Goal: Task Accomplishment & Management: Manage account settings

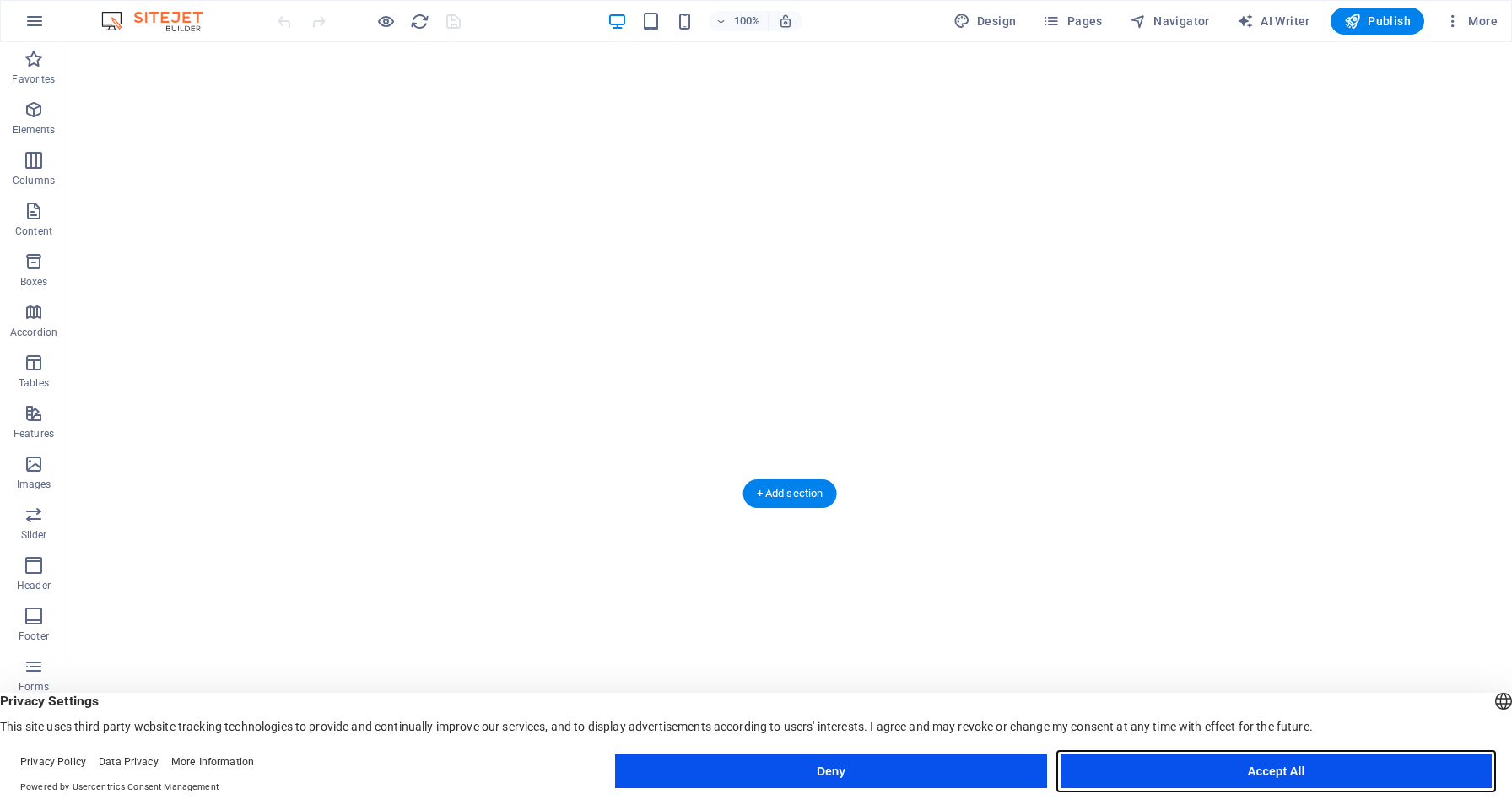
click at [1145, 756] on button "Accept All" at bounding box center [1277, 770] width 431 height 34
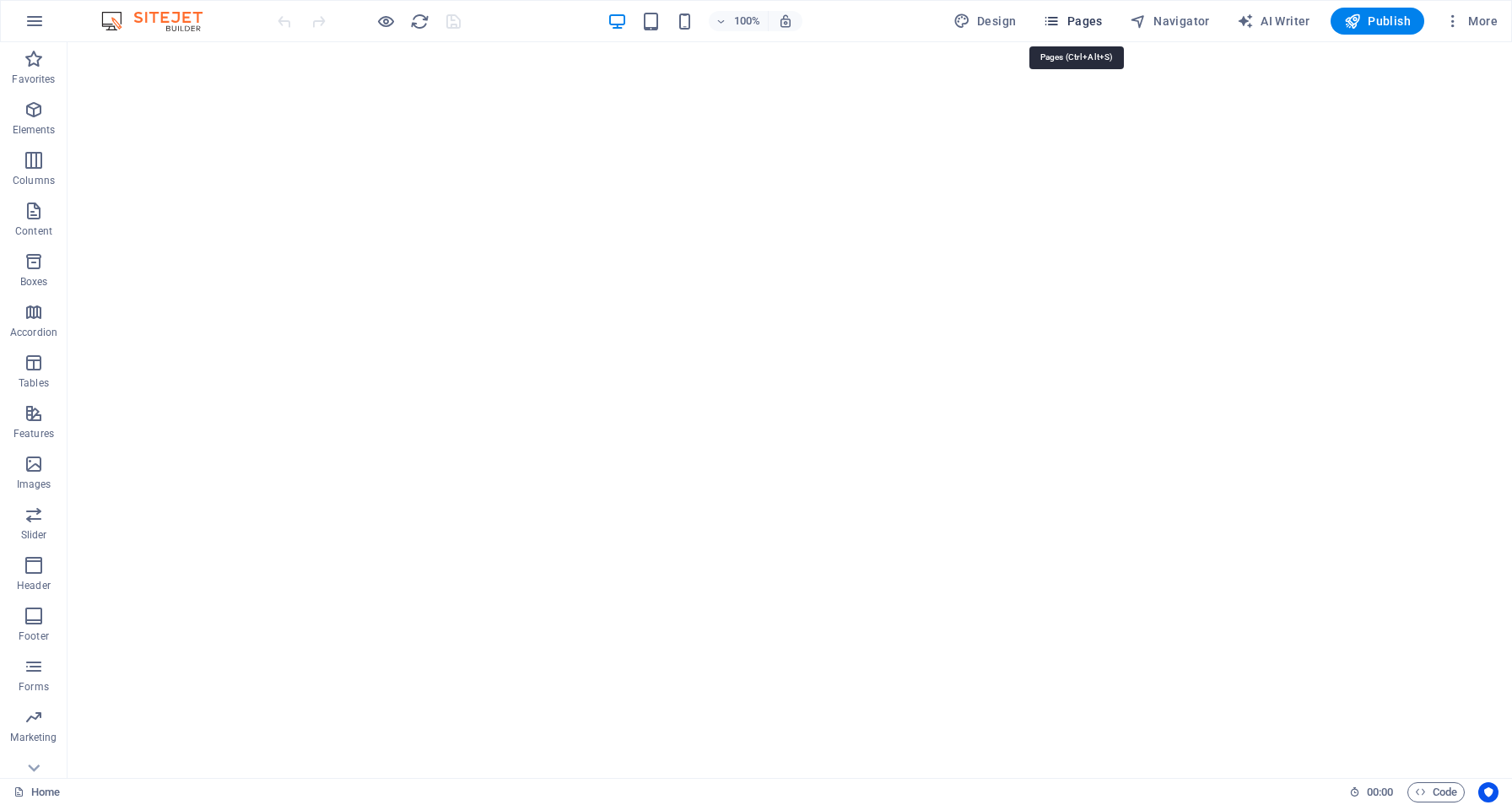
click at [1095, 23] on span "Pages" at bounding box center [1072, 21] width 59 height 17
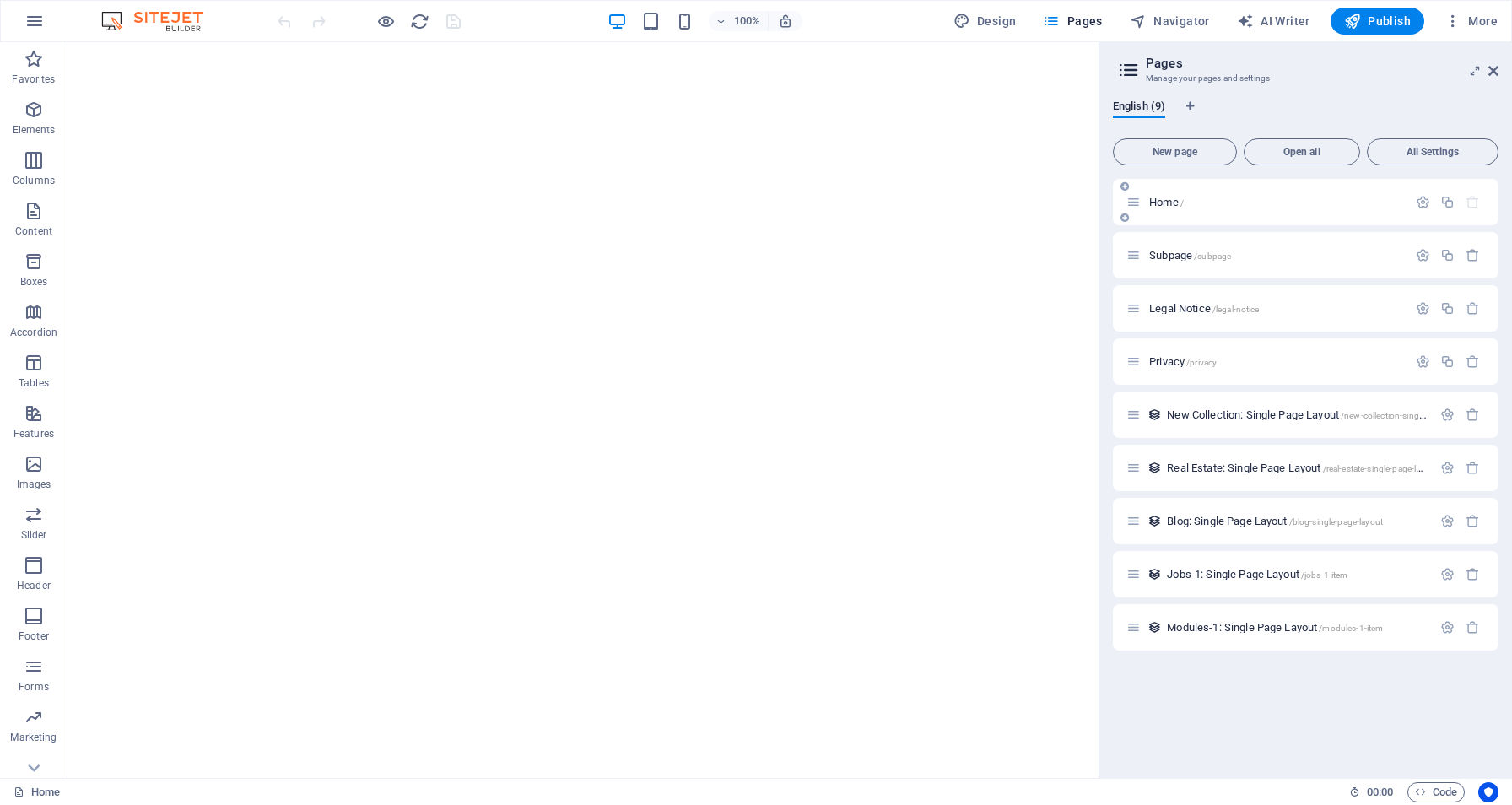
click at [1169, 201] on span "Home /" at bounding box center [1166, 202] width 35 height 13
click at [1491, 69] on icon at bounding box center [1493, 71] width 10 height 13
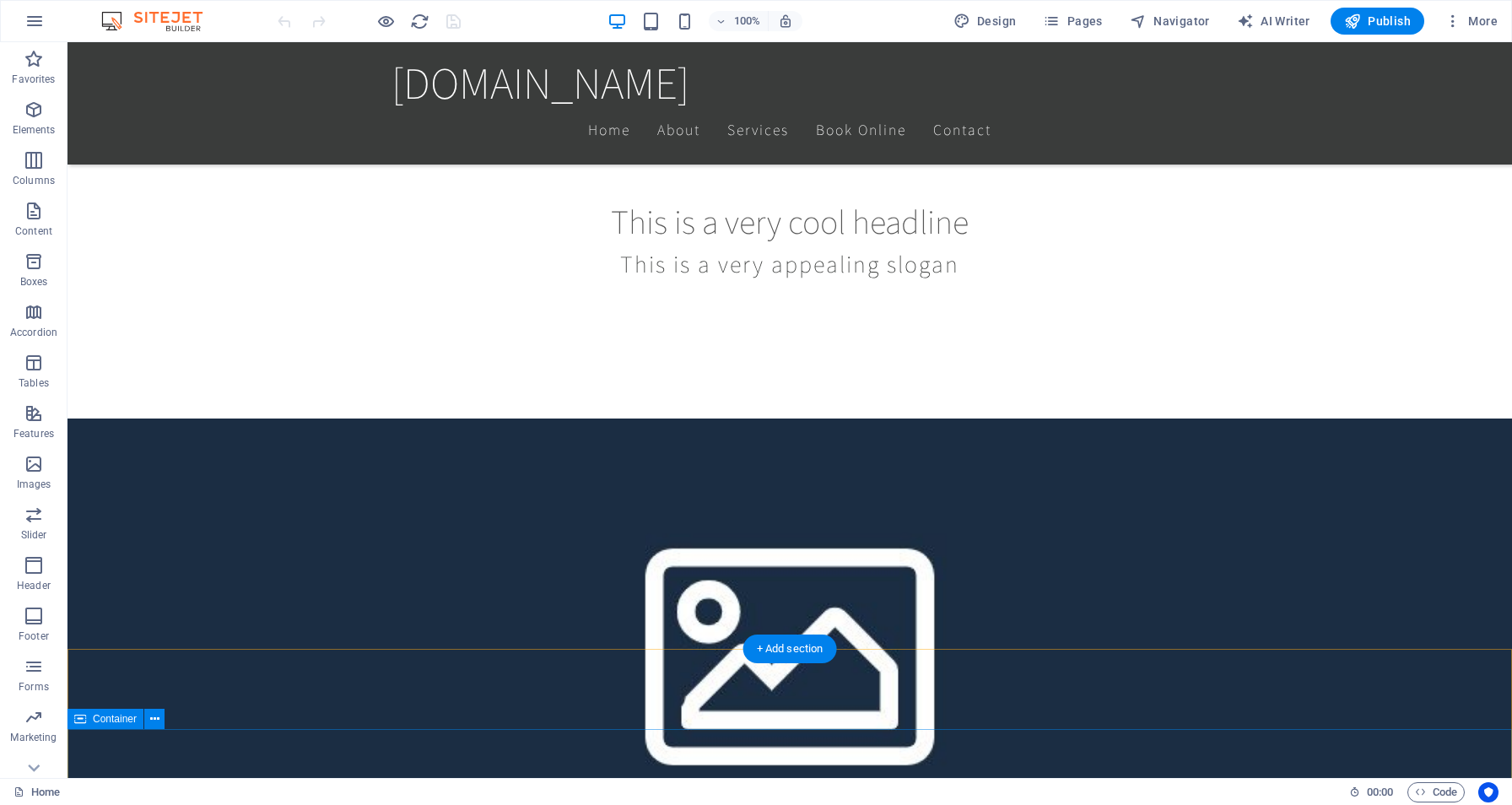
scroll to position [303, 0]
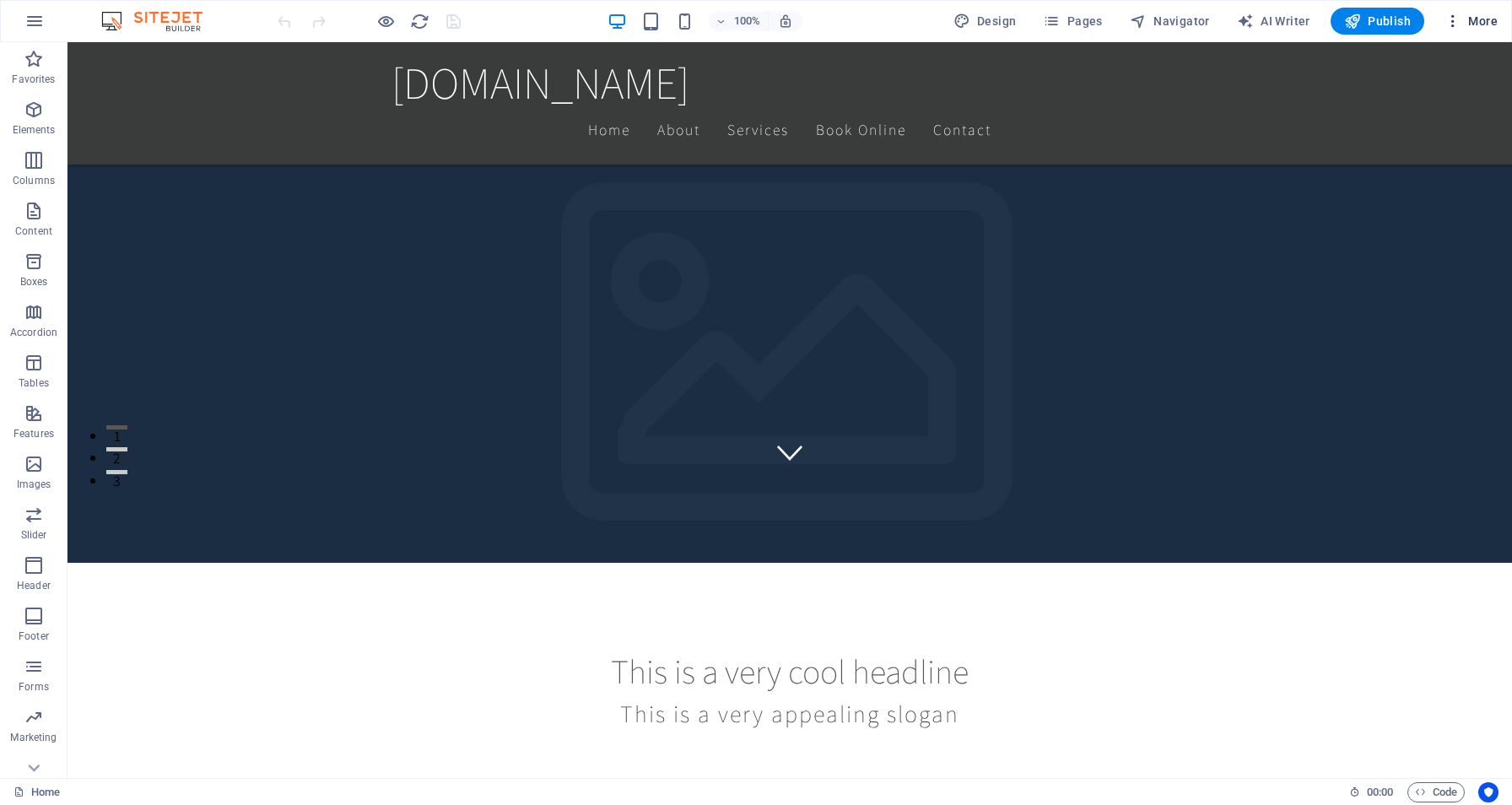
click at [1471, 15] on span "More" at bounding box center [1471, 21] width 53 height 17
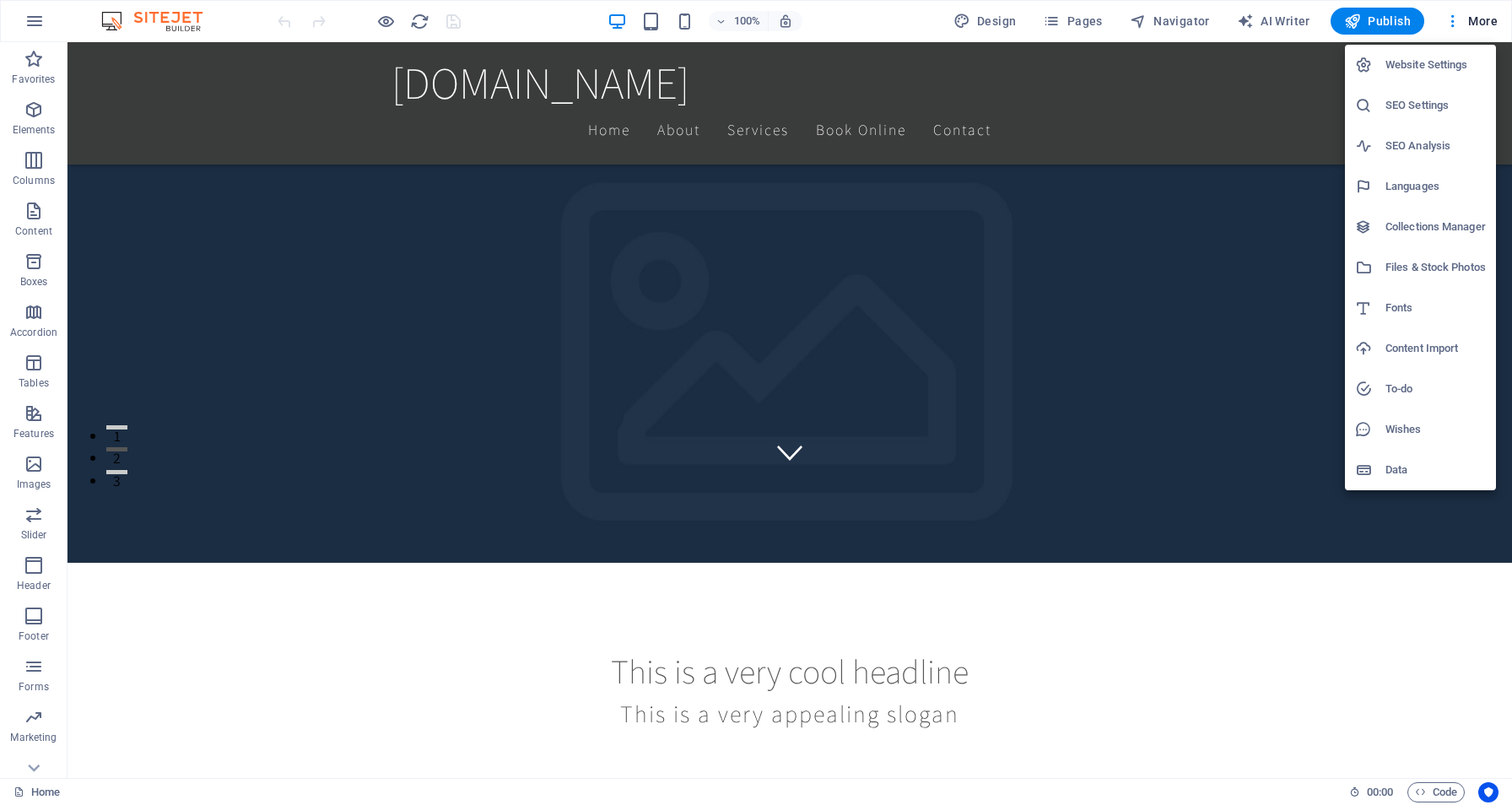
click at [1440, 66] on h6 "Website Settings" at bounding box center [1436, 65] width 101 height 21
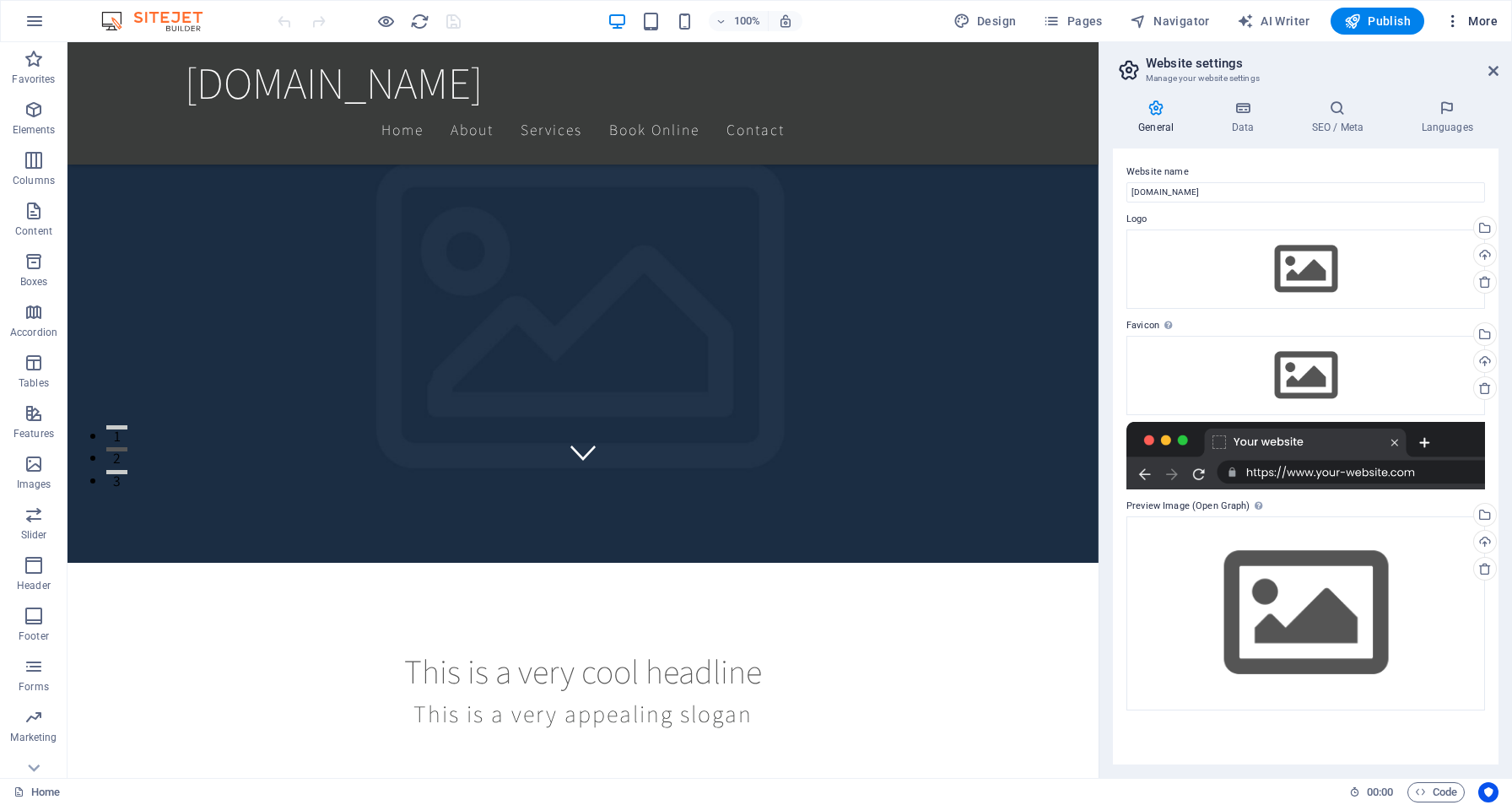
click at [1476, 18] on span "More" at bounding box center [1471, 21] width 53 height 17
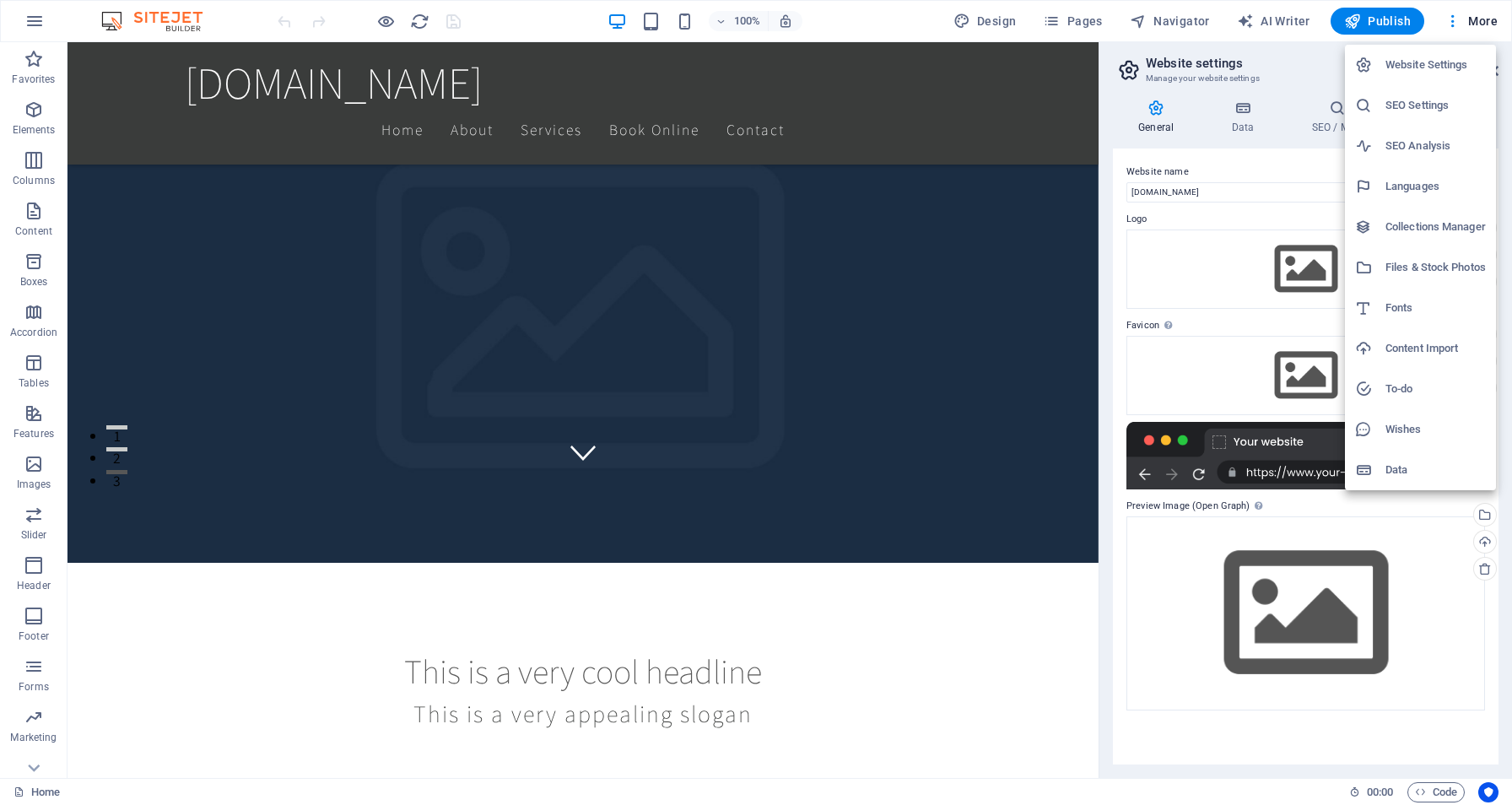
click at [1433, 183] on h6 "Languages" at bounding box center [1436, 187] width 101 height 21
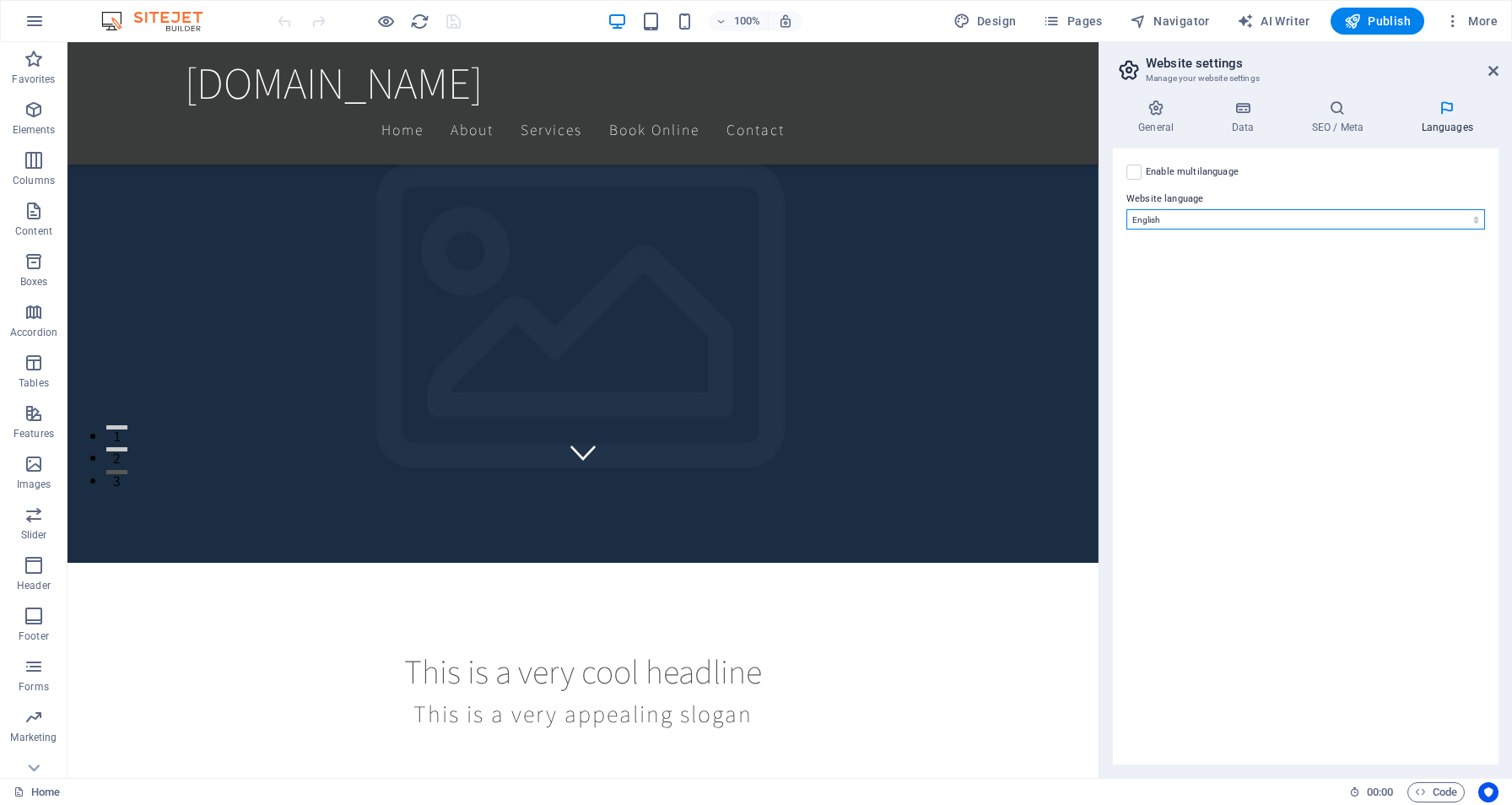
click at [1307, 226] on select "Abkhazian Afar Afrikaans Akan Albanian Amharic Arabic Aragonese Armenian Assame…" at bounding box center [1306, 219] width 358 height 21
select select "148"
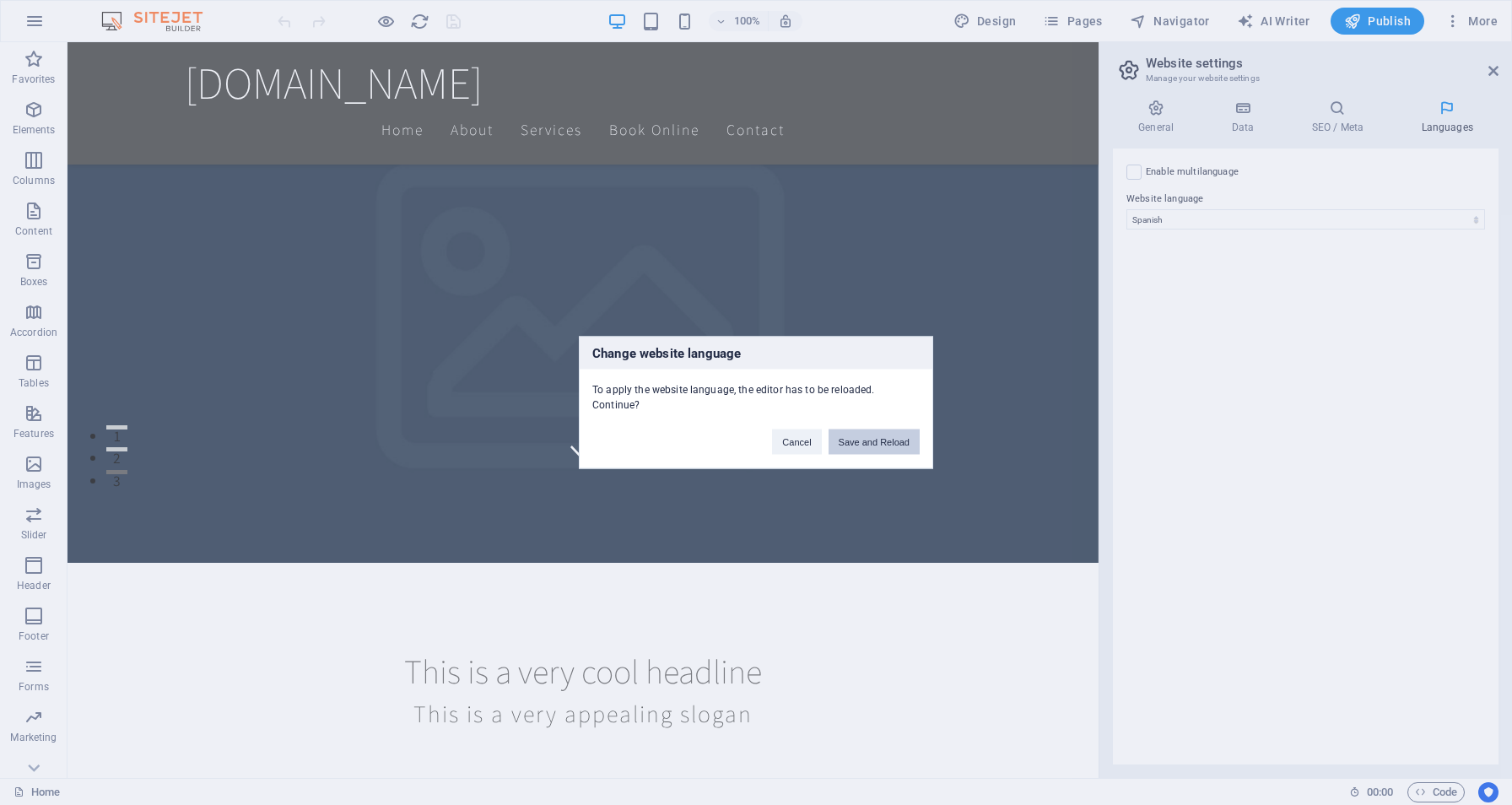
click at [898, 436] on button "Save and Reload" at bounding box center [875, 441] width 91 height 25
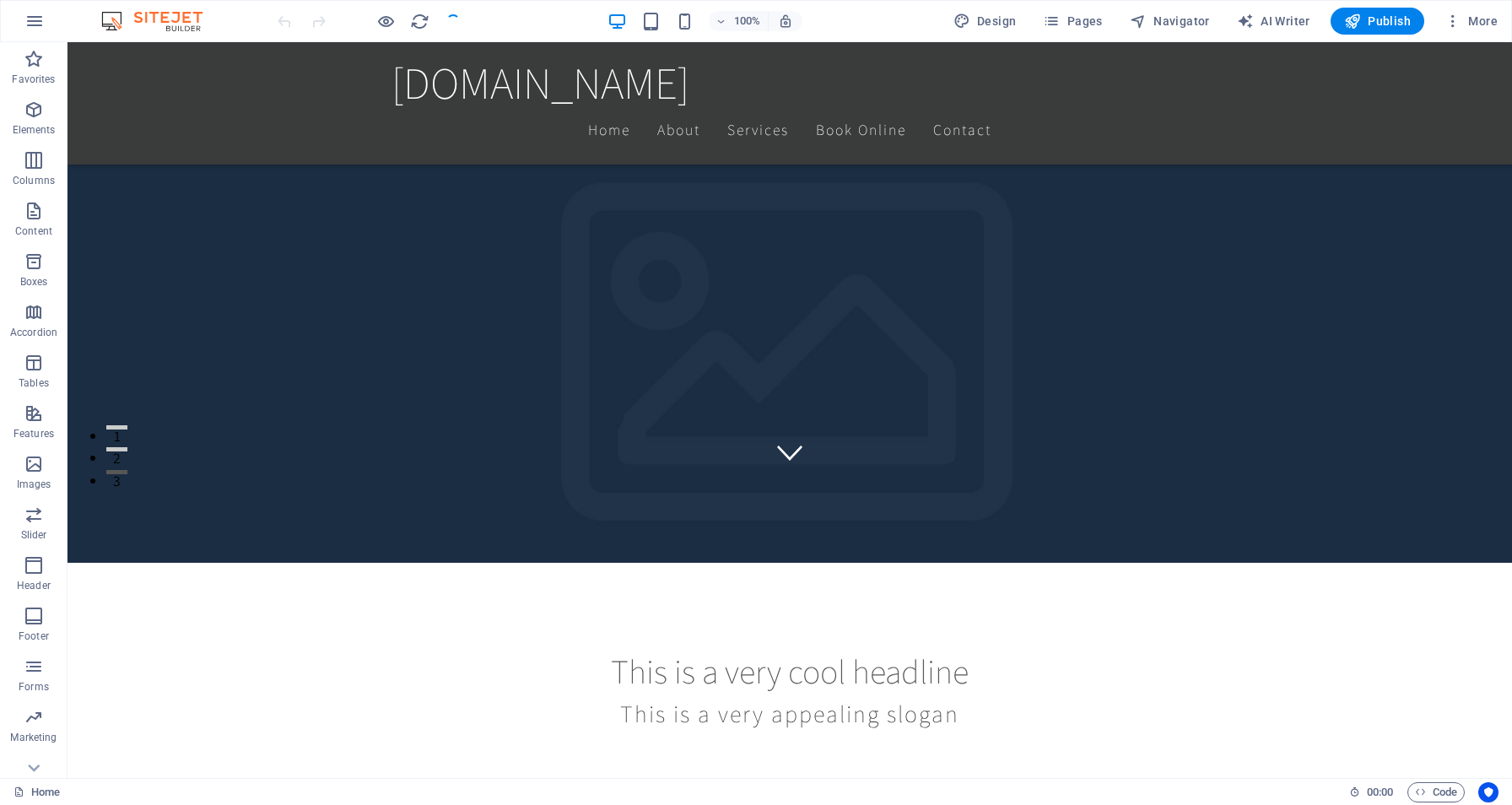
checkbox input "false"
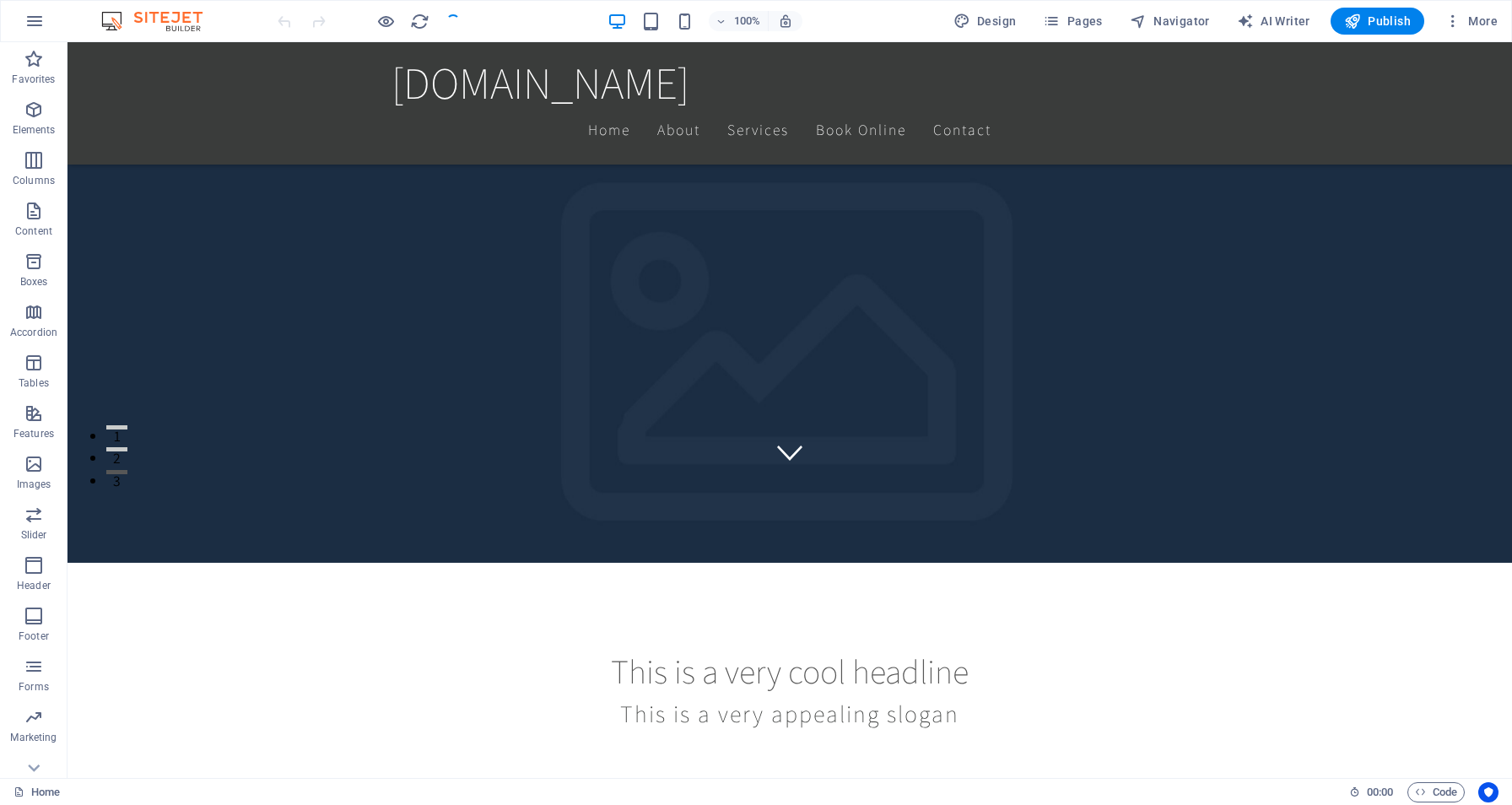
checkbox input "false"
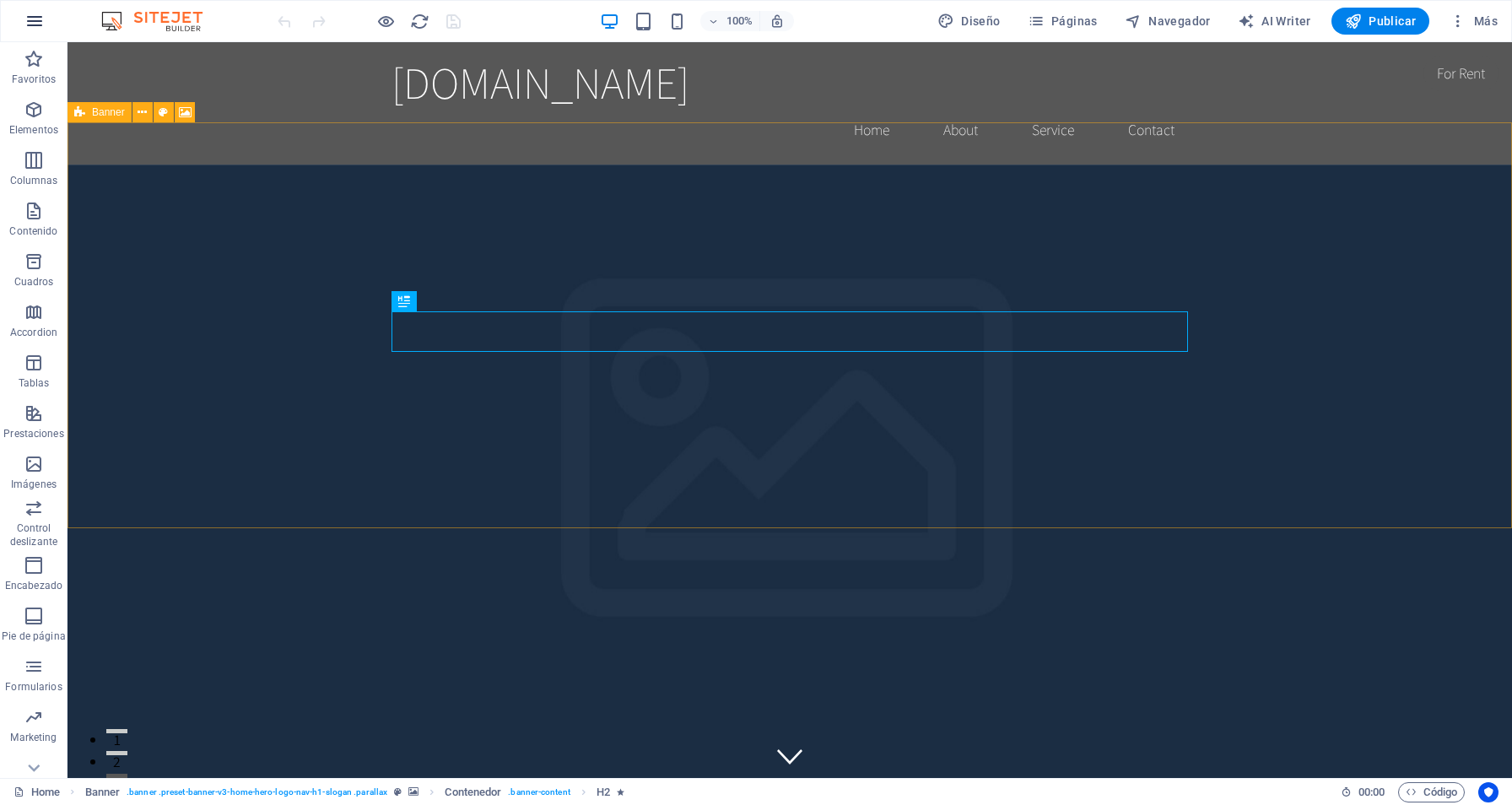
click at [35, 19] on icon "button" at bounding box center [35, 21] width 21 height 21
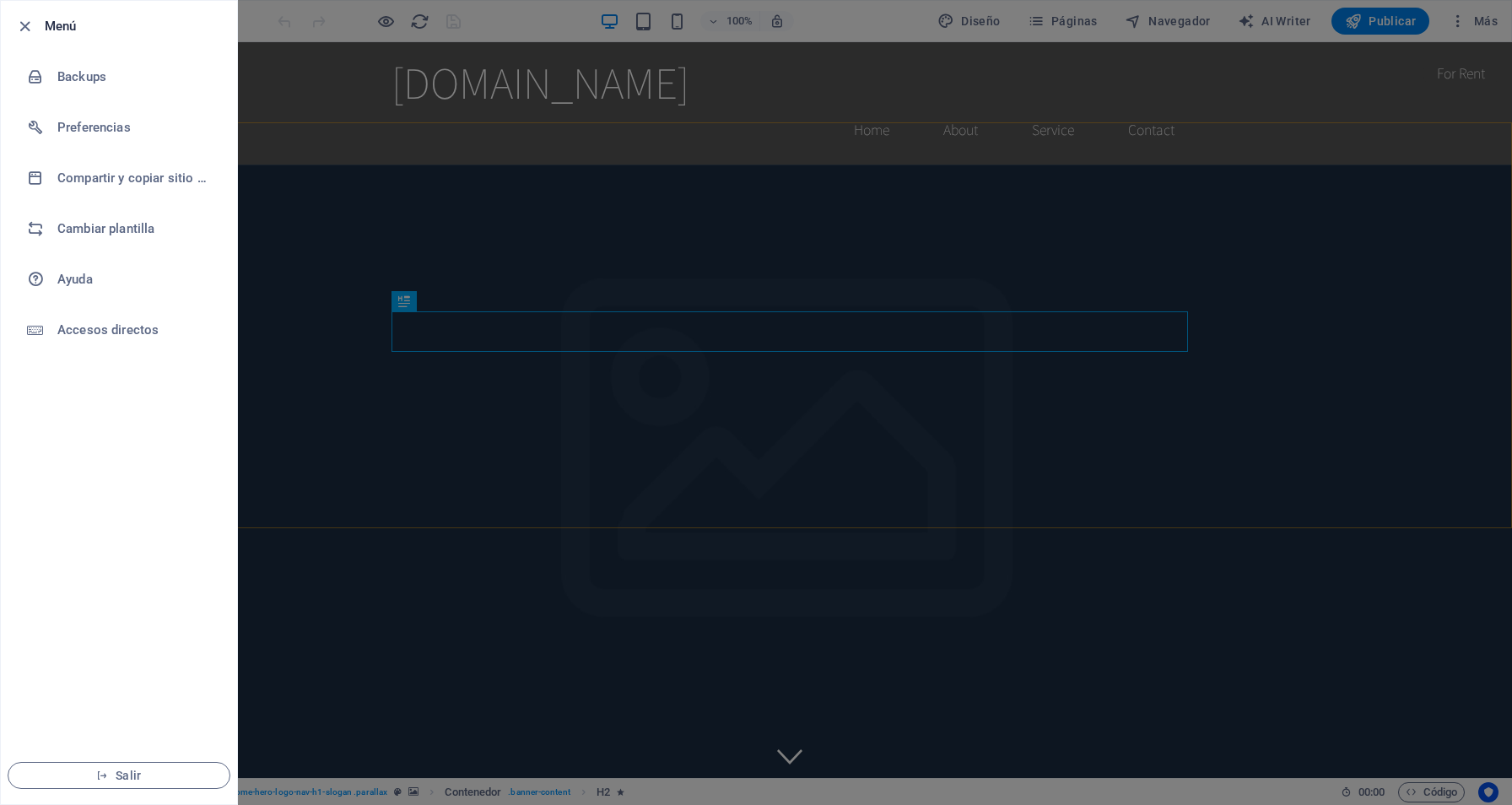
click at [35, 20] on div at bounding box center [29, 26] width 31 height 21
click at [15, 20] on icon "button" at bounding box center [24, 26] width 20 height 20
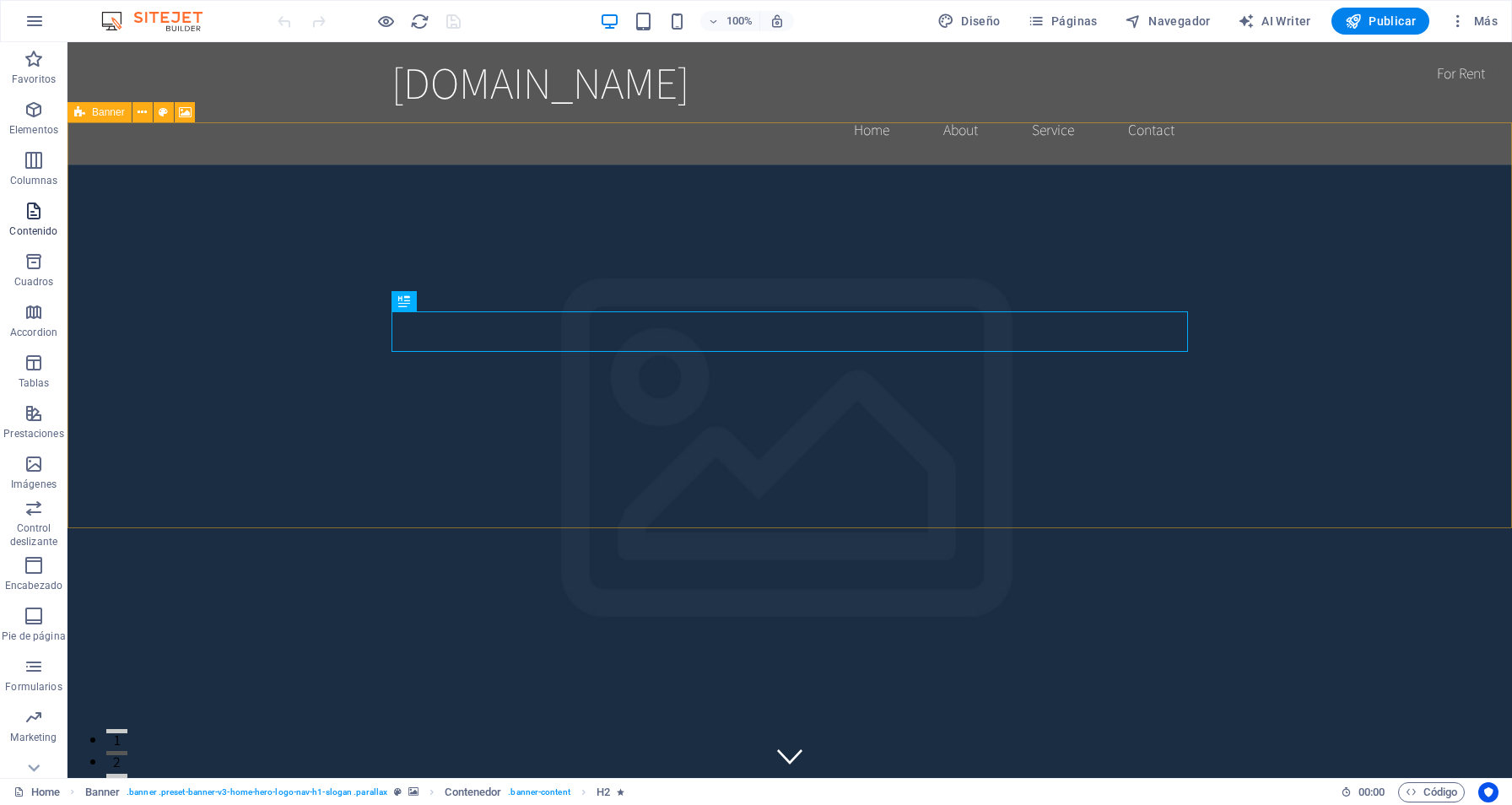
click at [35, 224] on span "Contenido" at bounding box center [34, 220] width 67 height 40
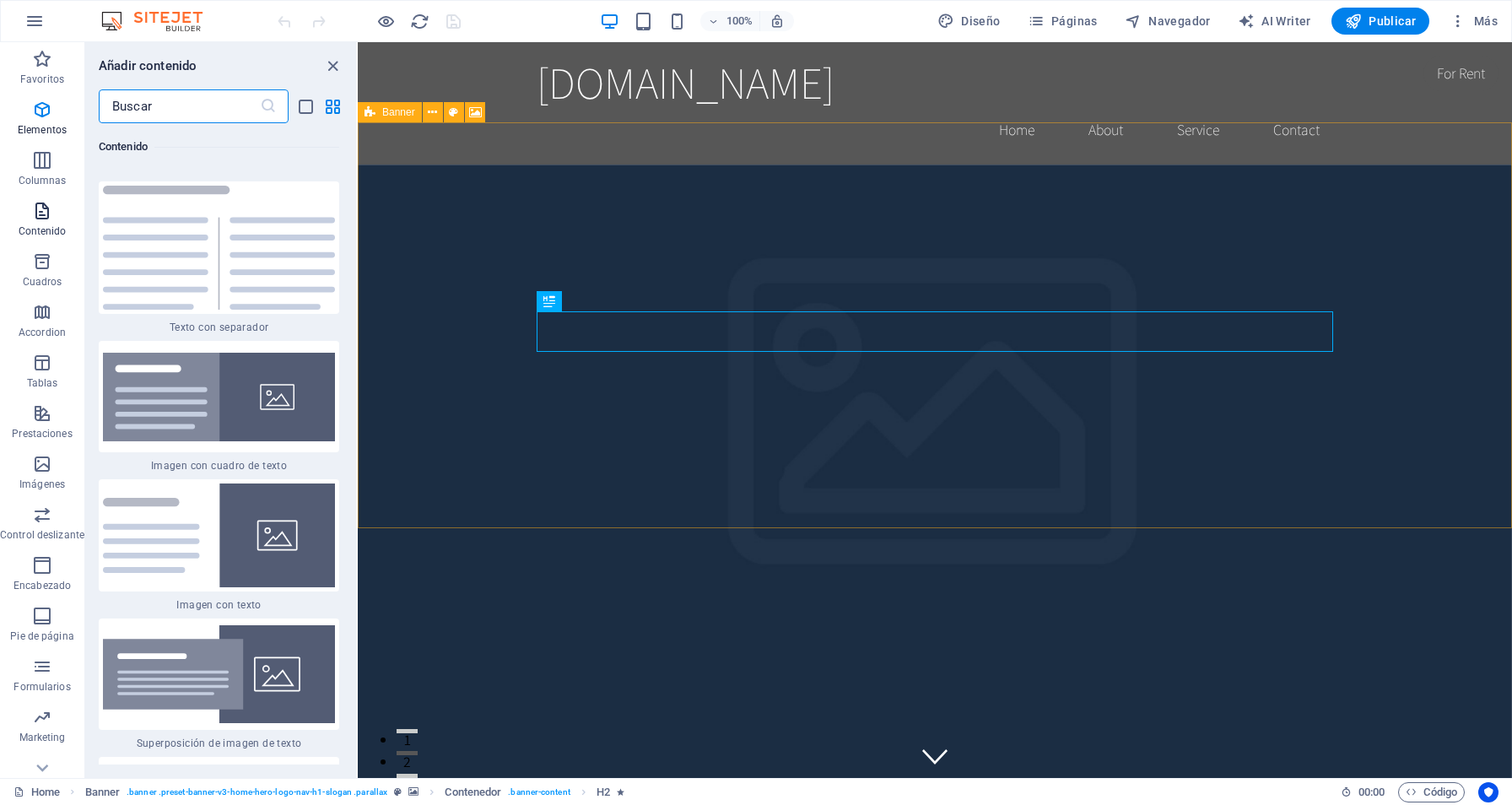
scroll to position [5697, 0]
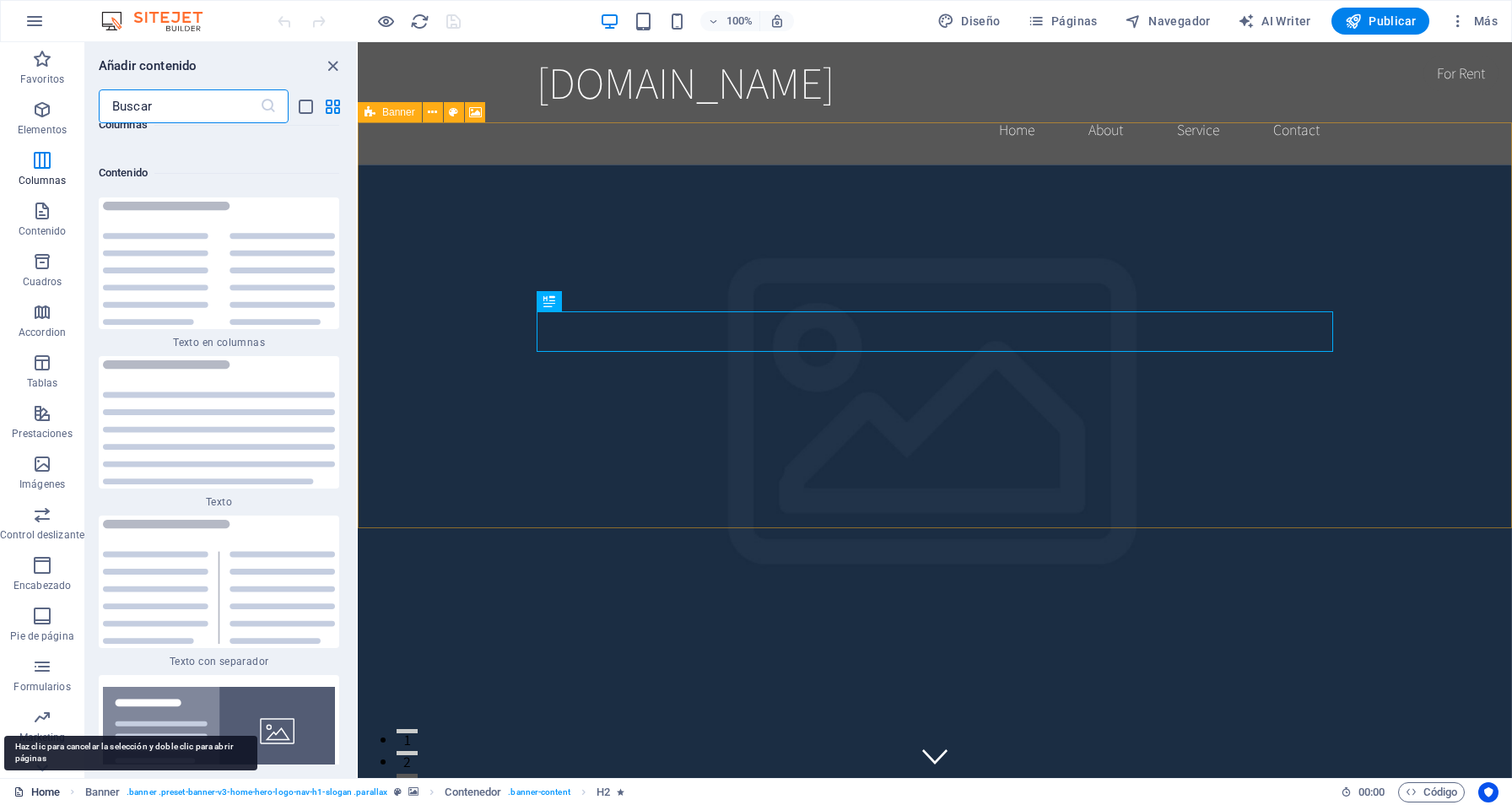
click at [46, 788] on link "Home" at bounding box center [36, 792] width 47 height 21
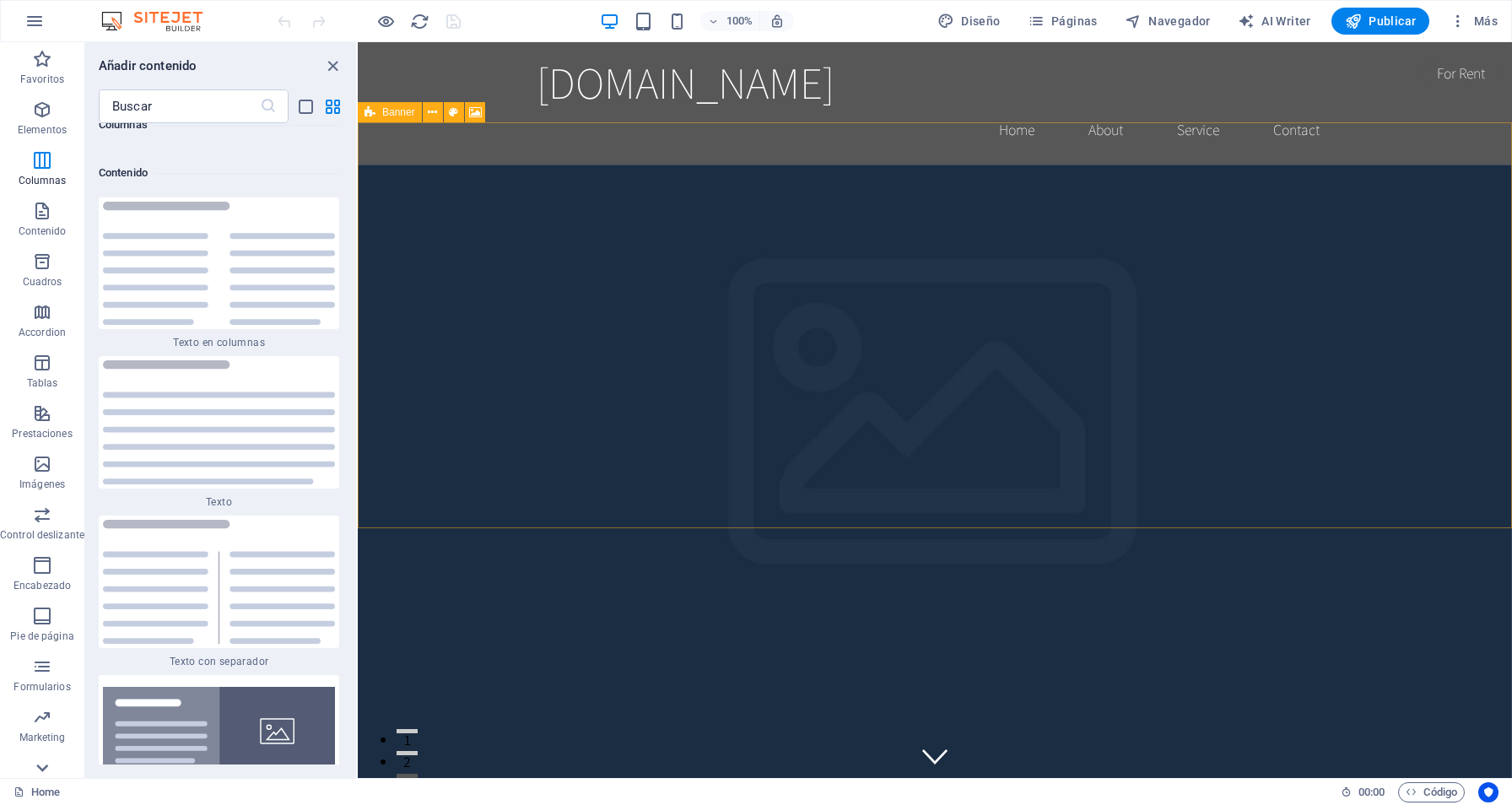
click at [45, 761] on icon at bounding box center [42, 767] width 23 height 23
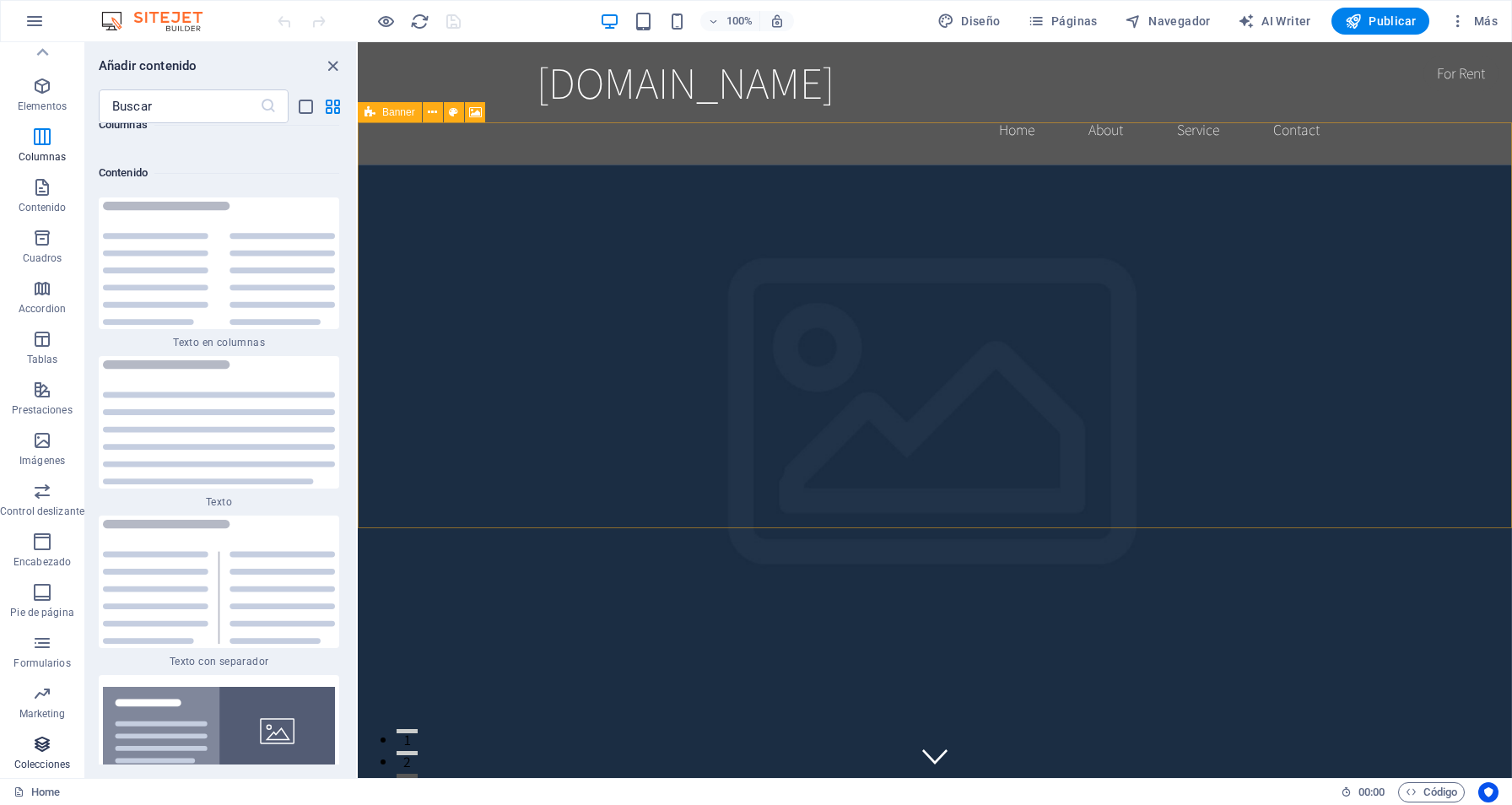
click at [45, 761] on p "Colecciones" at bounding box center [42, 764] width 56 height 13
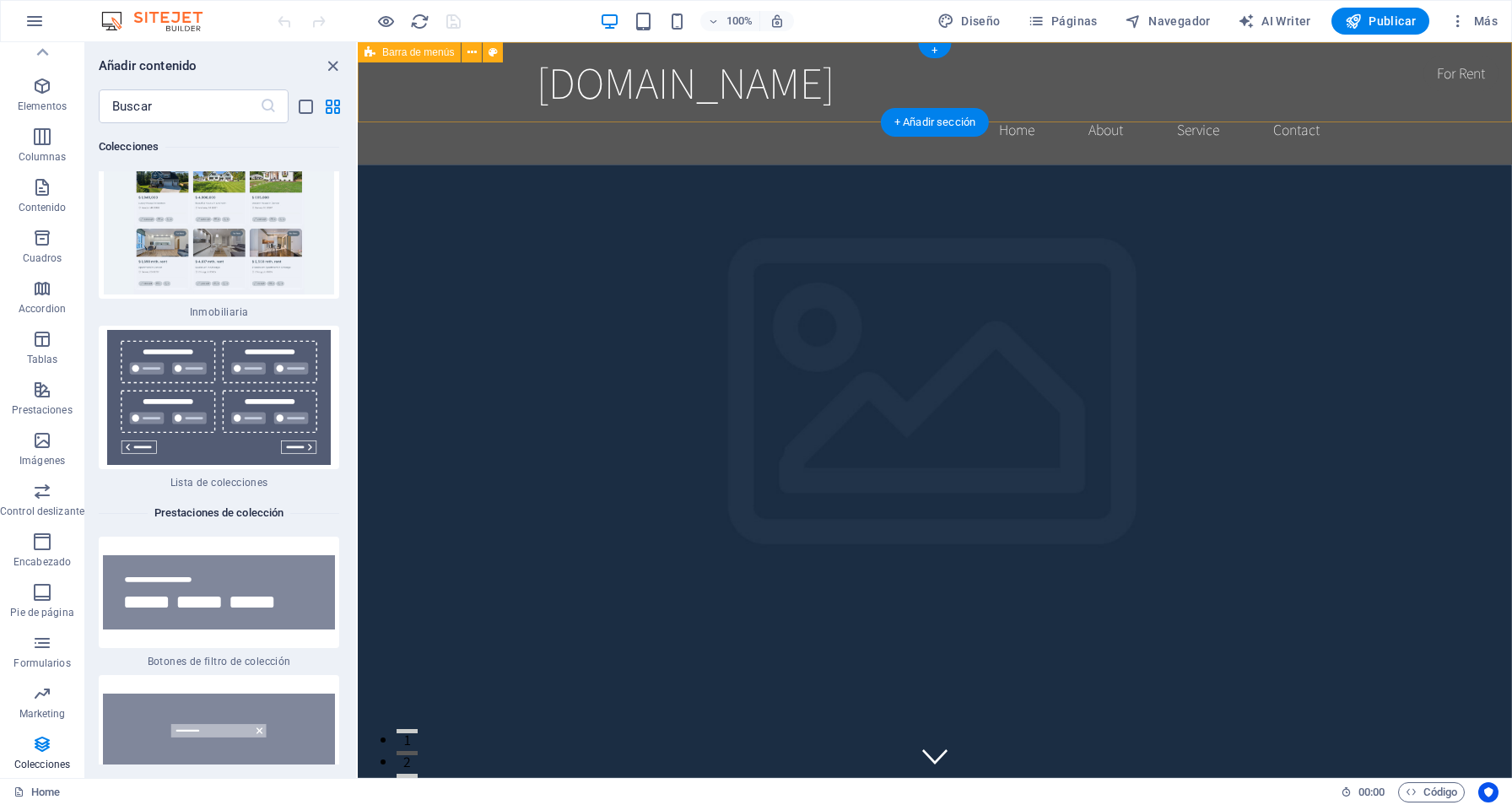
scroll to position [0, 0]
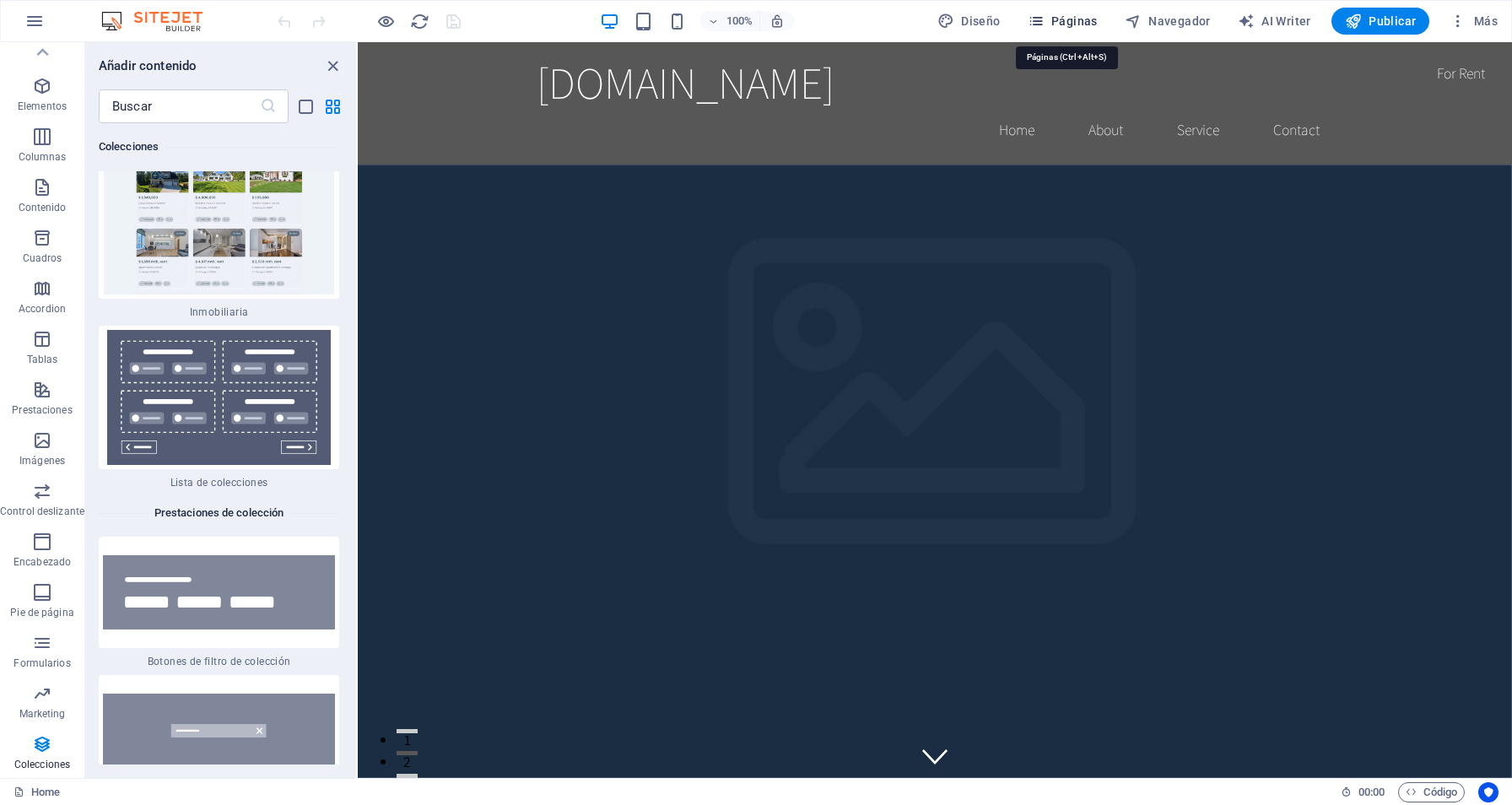
click at [1070, 13] on span "Páginas" at bounding box center [1062, 21] width 70 height 17
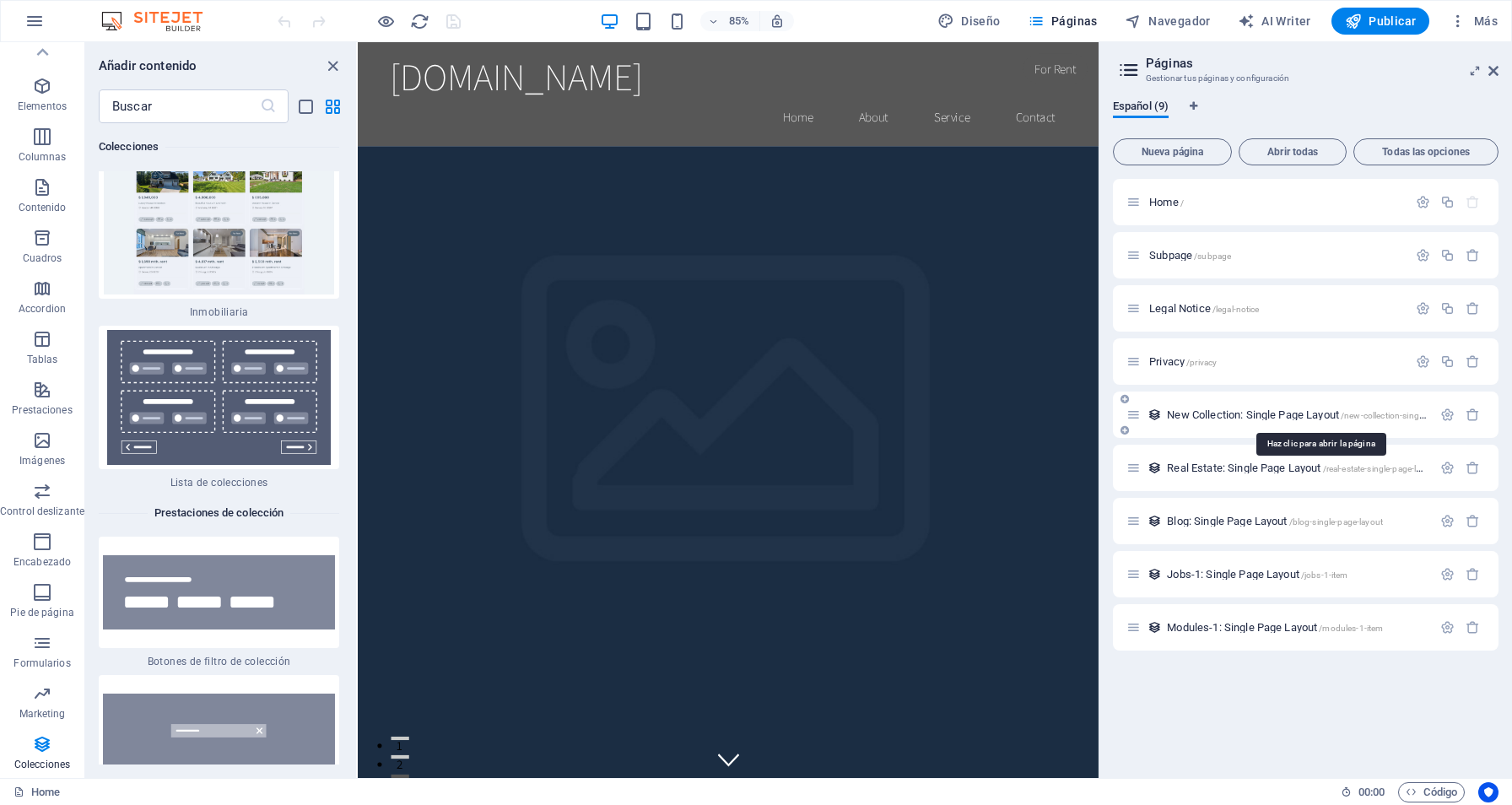
click at [1189, 409] on span "New Collection: Single Page Layout /new-collection-single-page-layout" at bounding box center [1319, 415] width 305 height 13
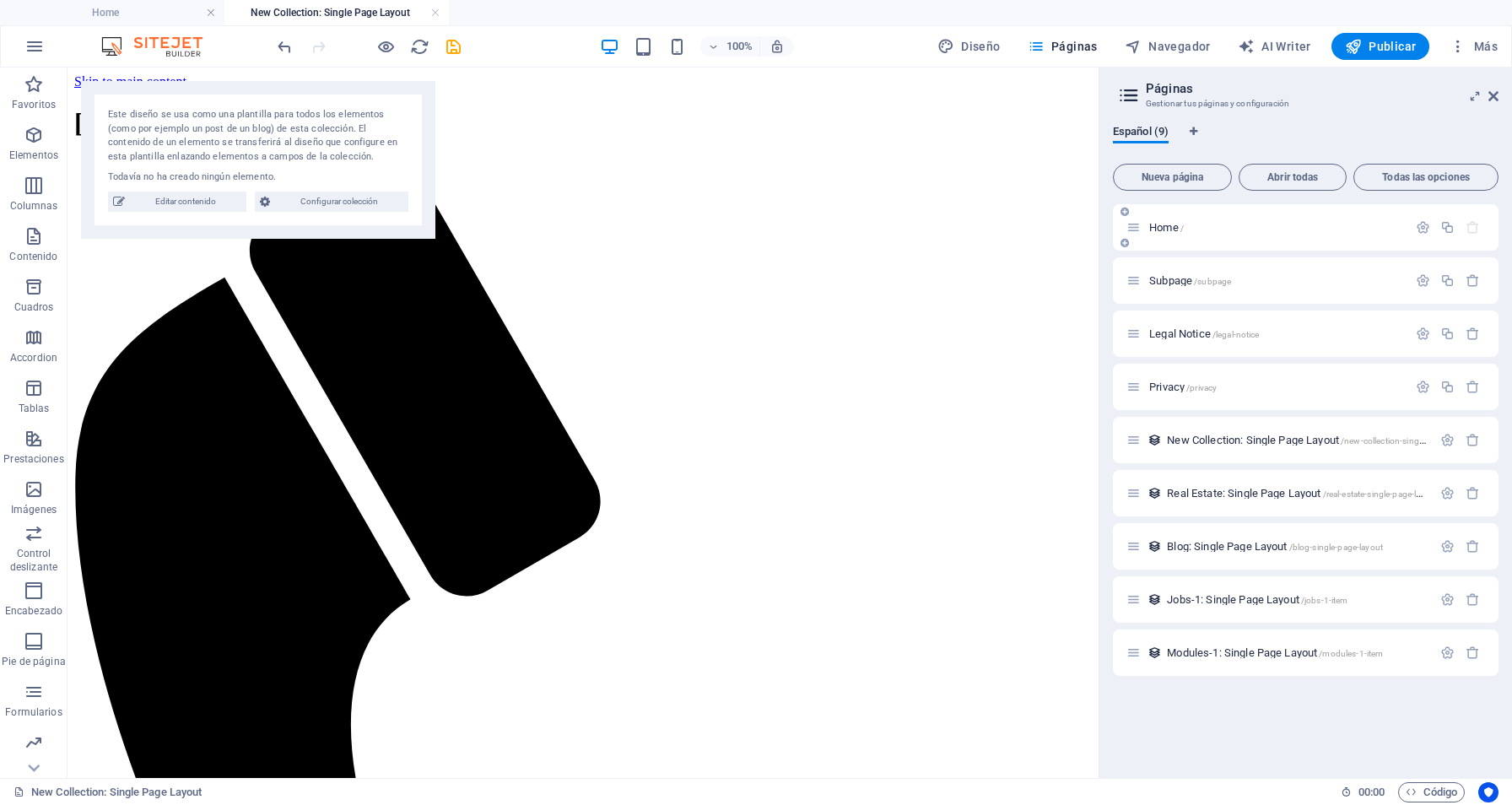
click at [1219, 230] on p "Home /" at bounding box center [1275, 228] width 253 height 11
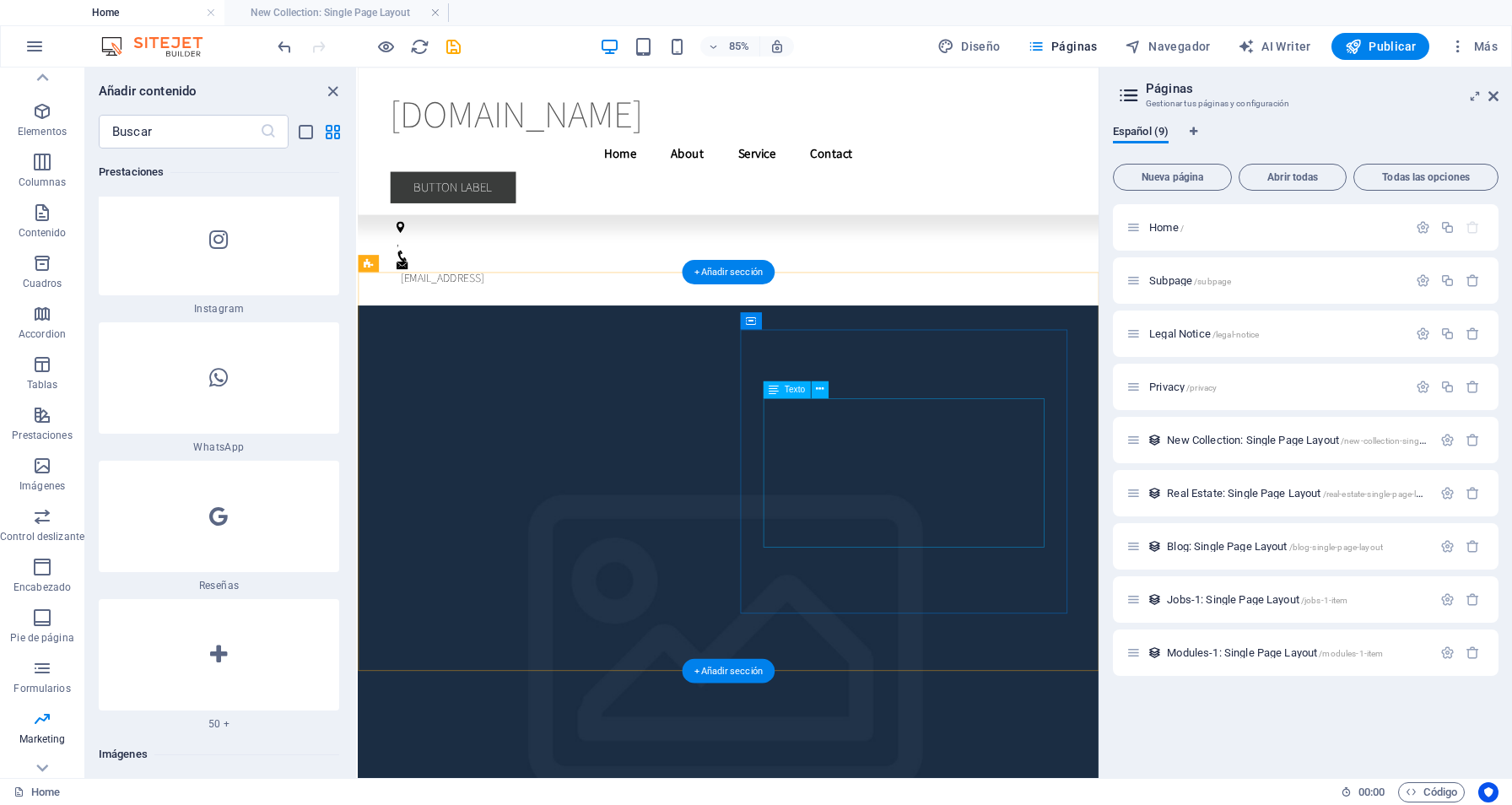
scroll to position [4378, 0]
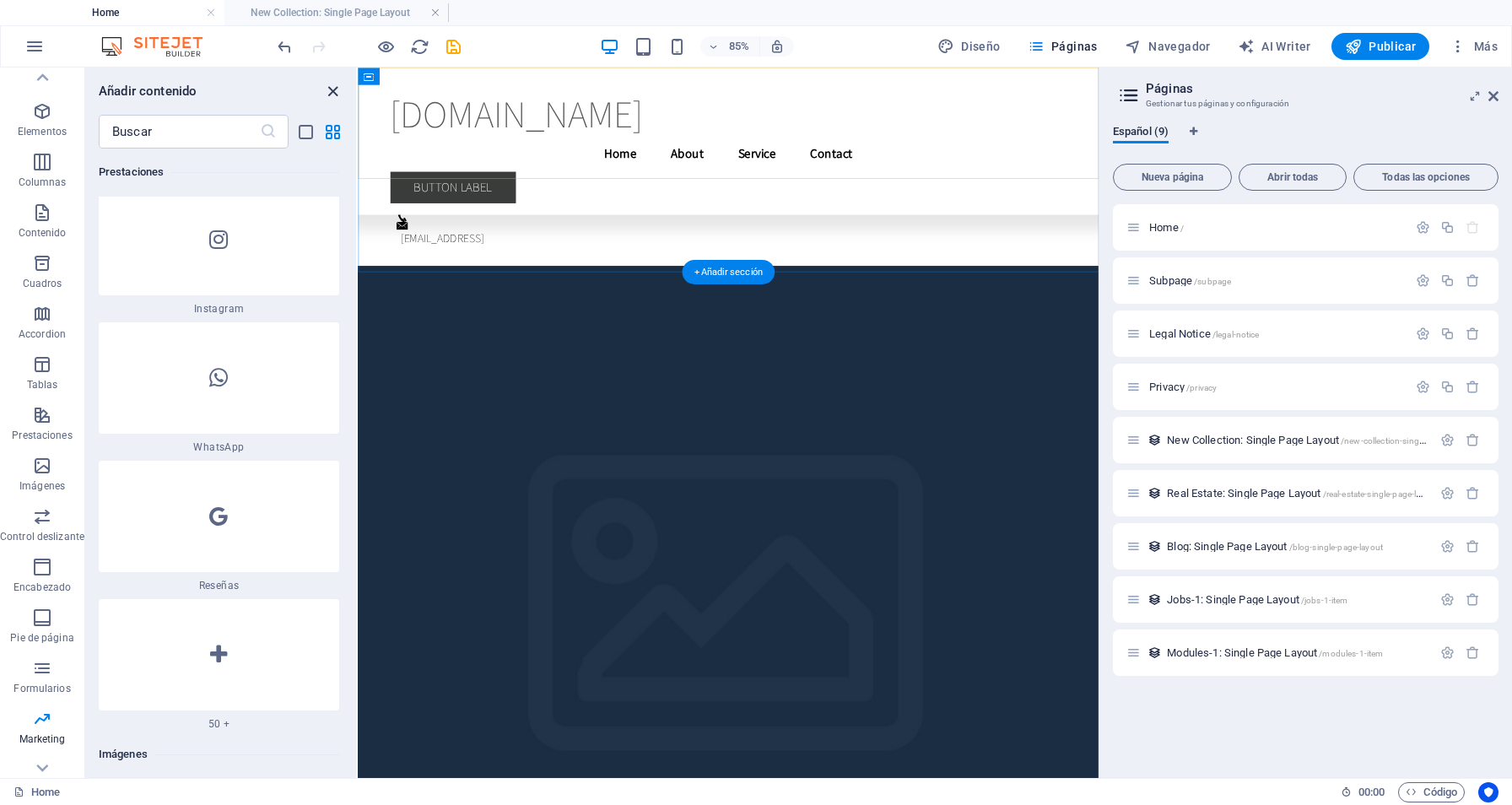
click at [334, 92] on icon "close panel" at bounding box center [332, 91] width 20 height 20
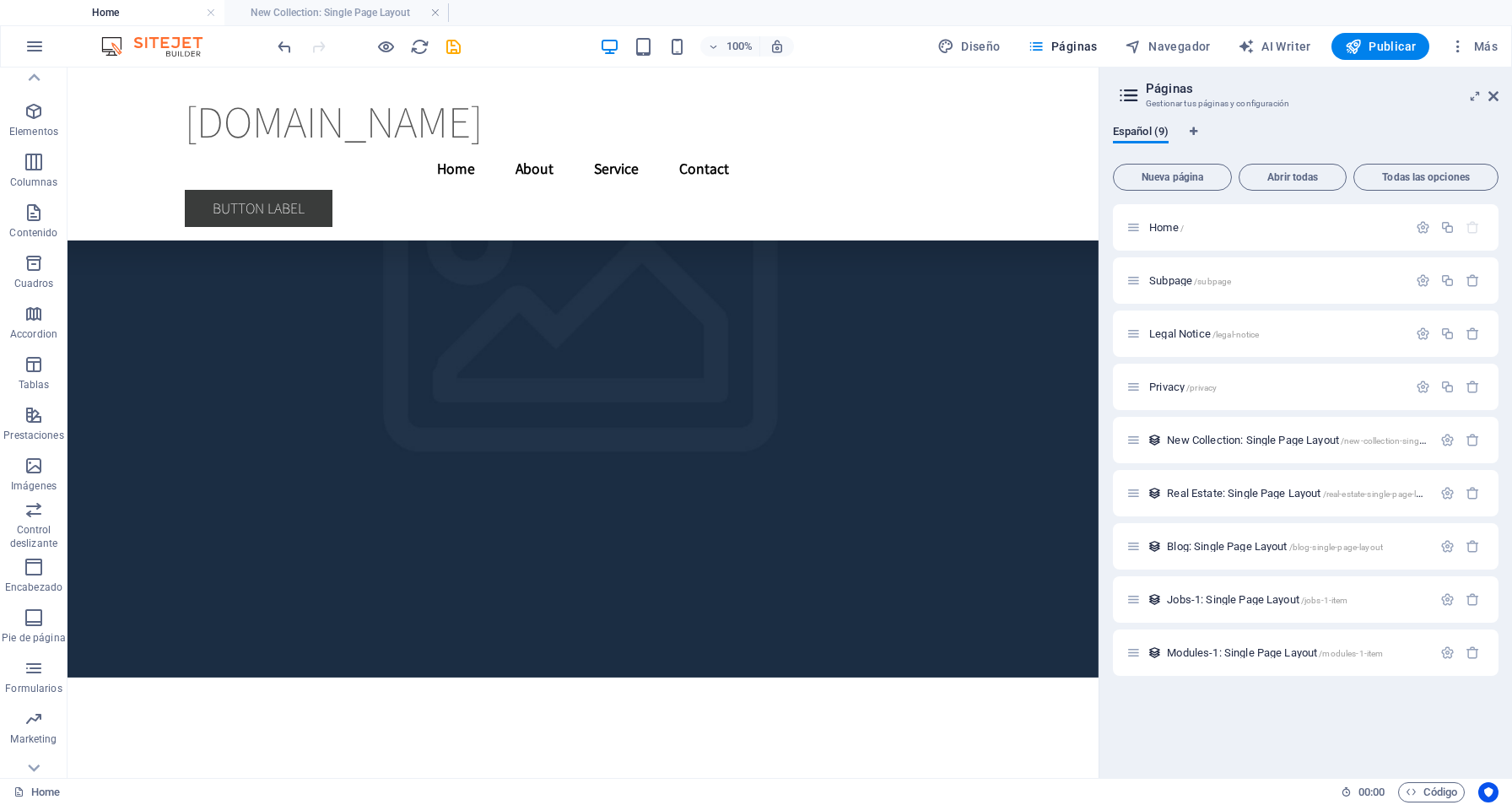
click at [1501, 96] on aside "Páginas Gestionar tus páginas y configuración Español (9) Nueva página Abrir to…" at bounding box center [1305, 422] width 413 height 710
click at [1497, 93] on icon at bounding box center [1493, 96] width 10 height 13
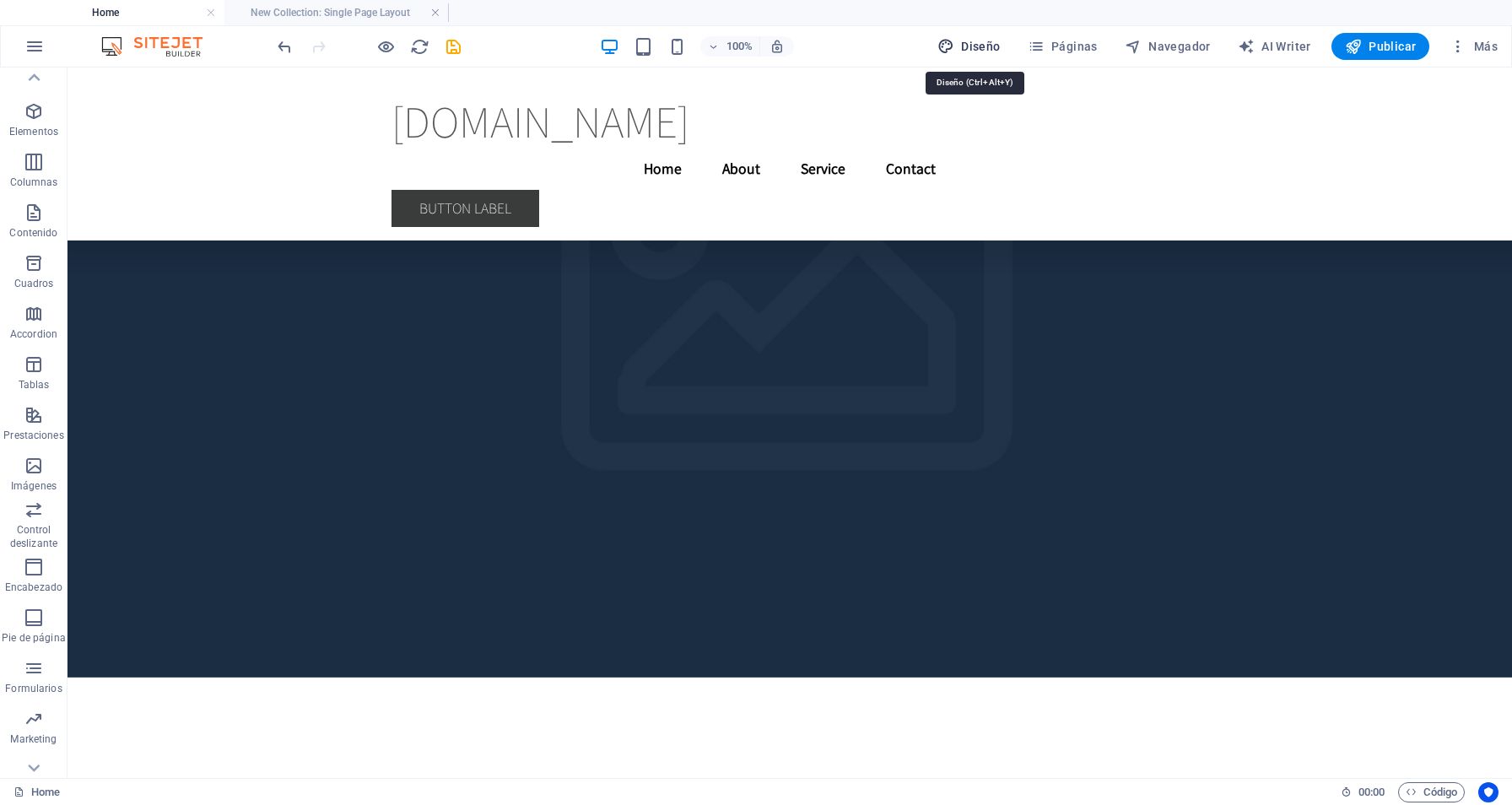
click at [989, 44] on span "Diseño" at bounding box center [970, 47] width 63 height 17
select select "rem"
select select "200"
select select "px"
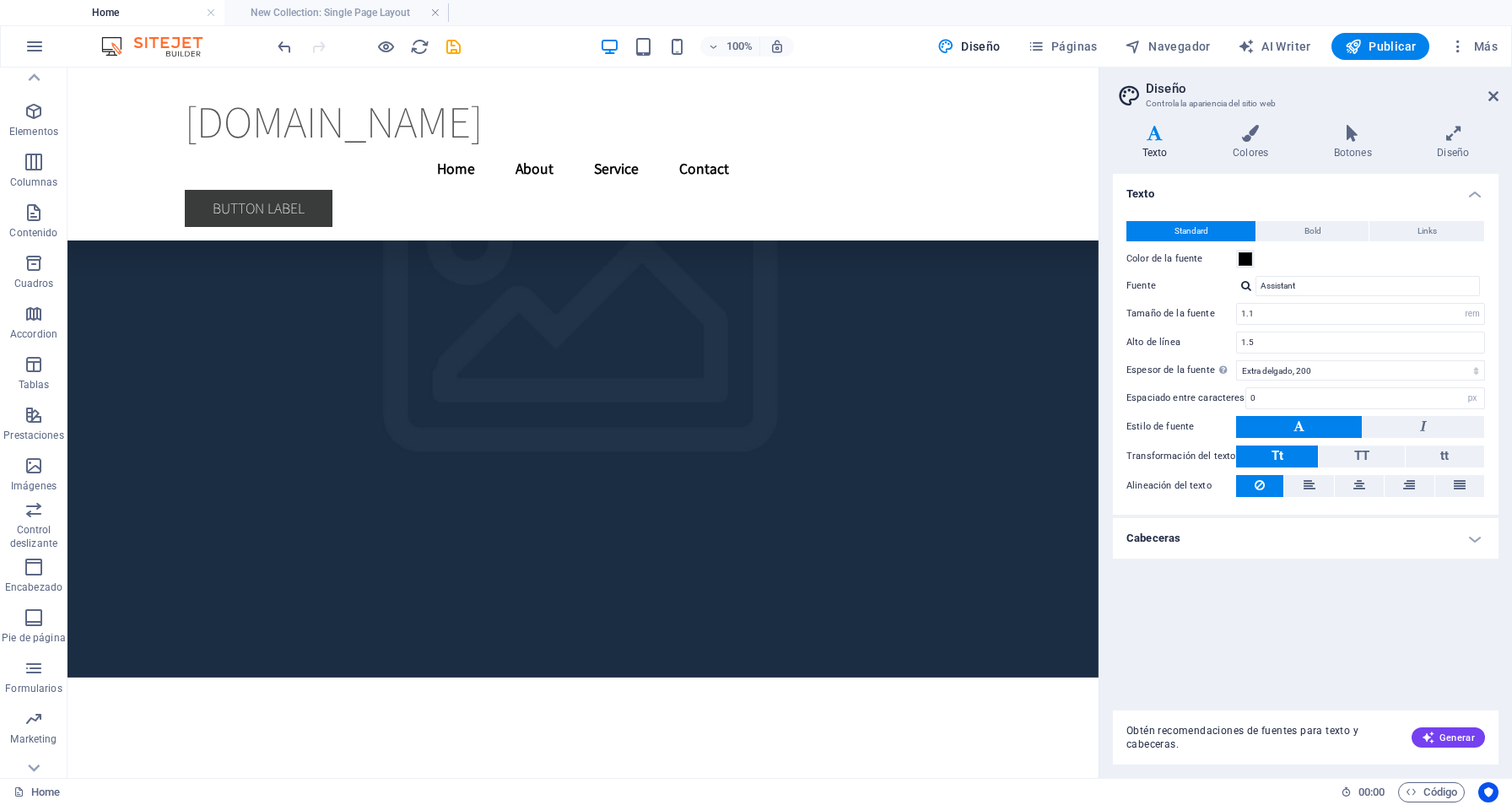
click at [1268, 160] on div "Texto Colores Botones Diseño Texto Standard Bold Links Color de la fuente Fuent…" at bounding box center [1306, 444] width 385 height 639
click at [1236, 126] on icon at bounding box center [1250, 133] width 94 height 17
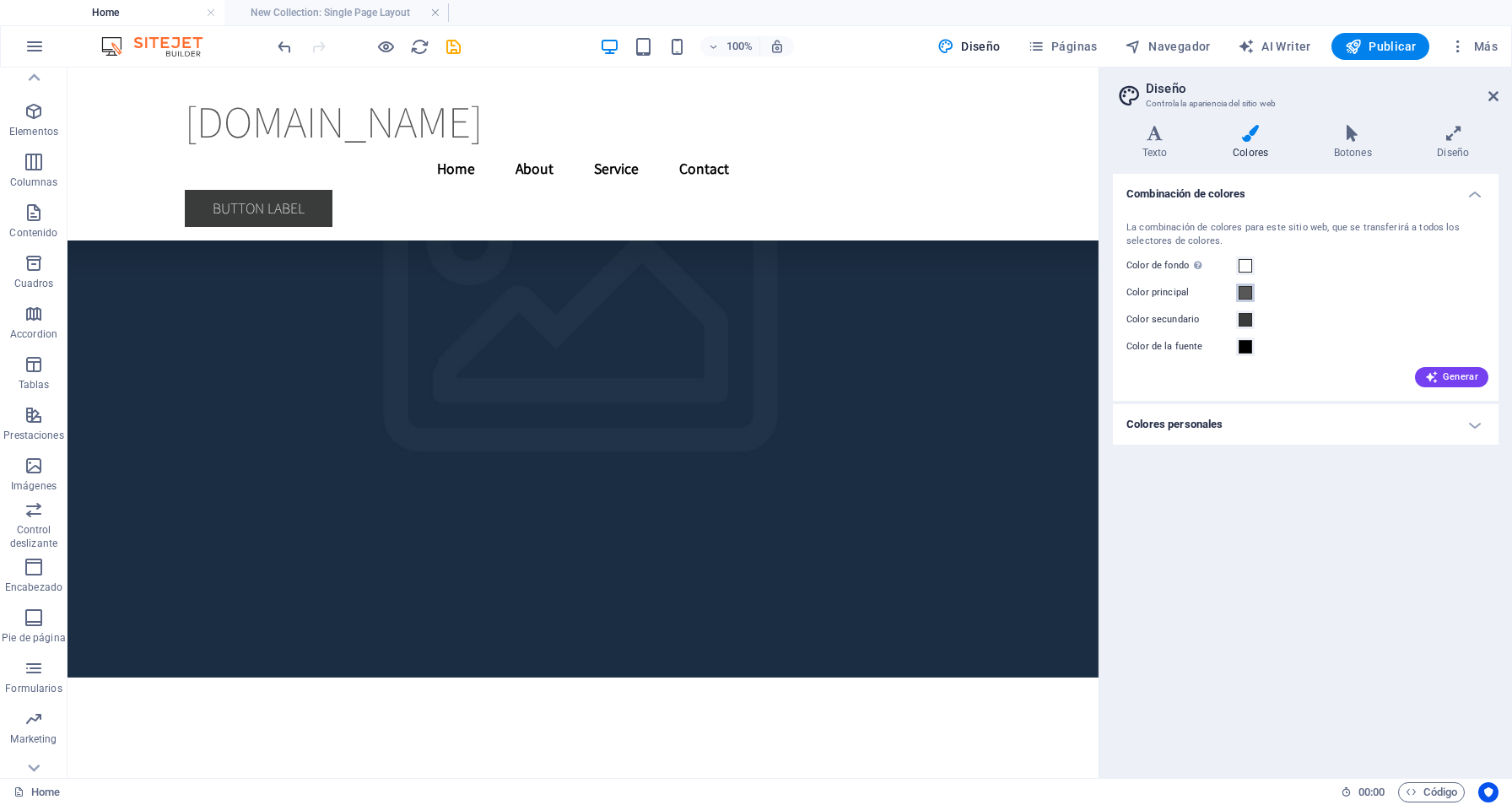
click at [1254, 286] on button "Color principal" at bounding box center [1246, 293] width 19 height 19
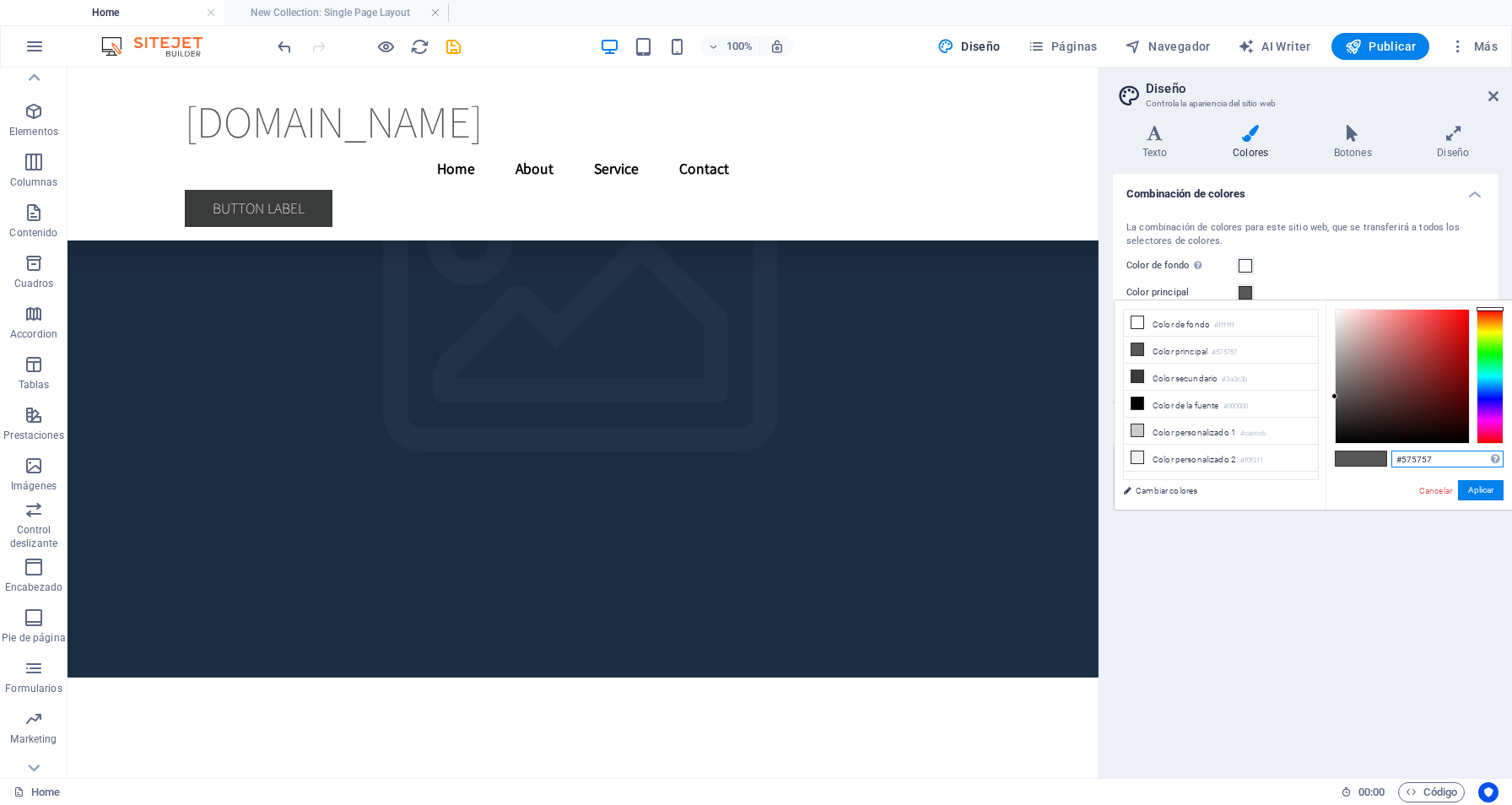
click at [1410, 456] on input "#575757" at bounding box center [1448, 459] width 112 height 17
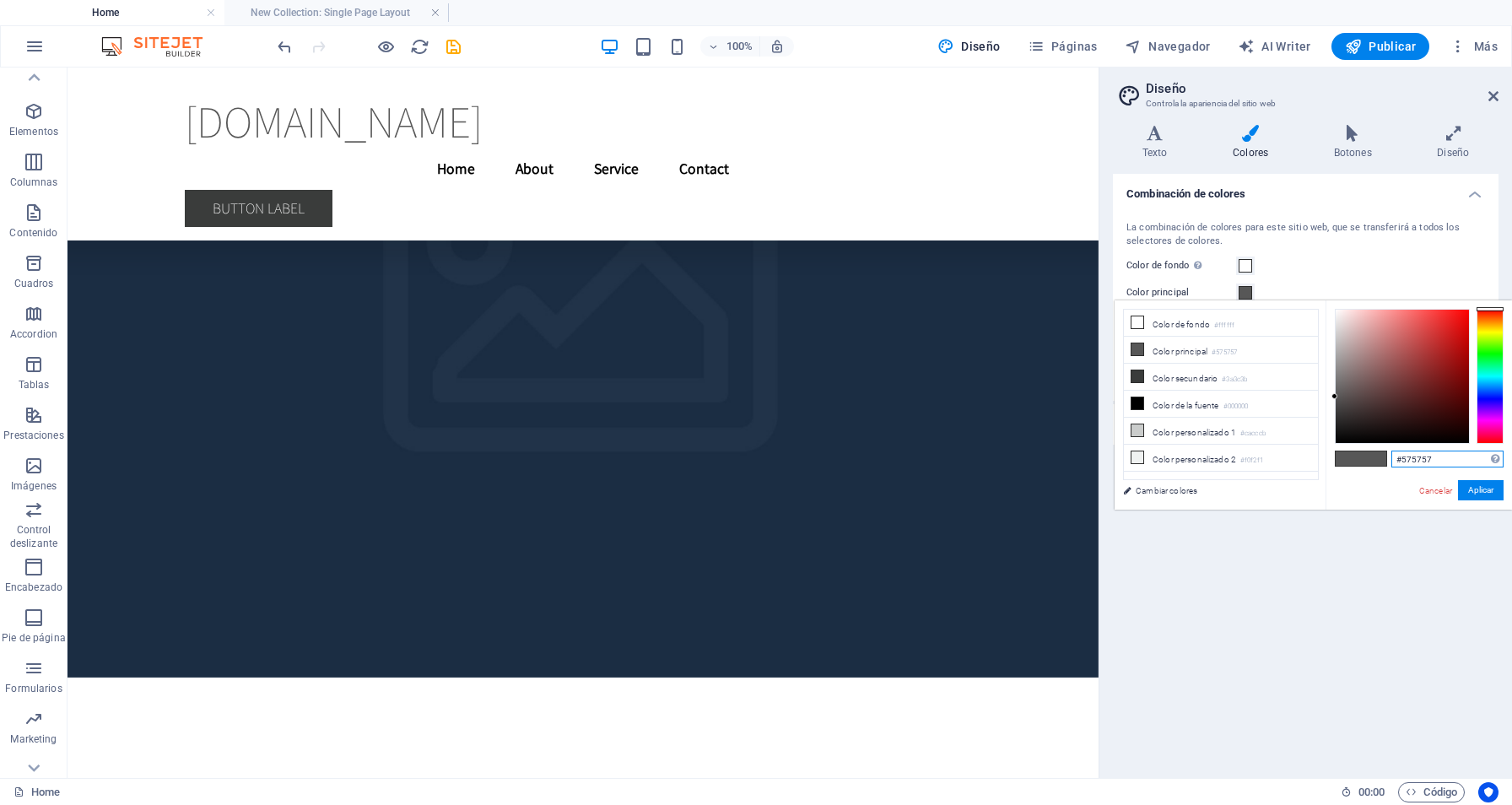
paste input "68379a"
type input "#68379a"
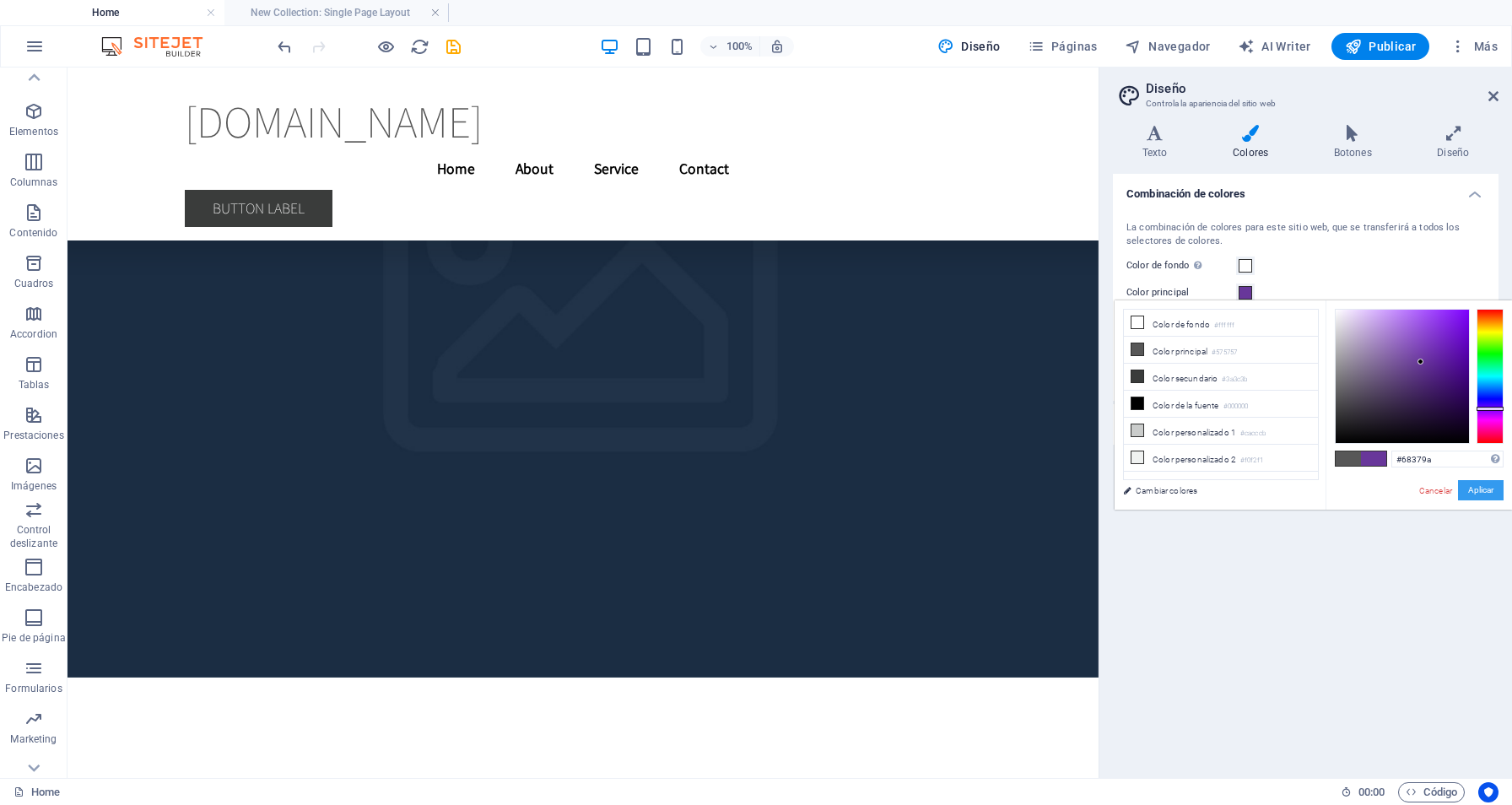
click at [1483, 481] on button "Aplicar" at bounding box center [1480, 490] width 46 height 21
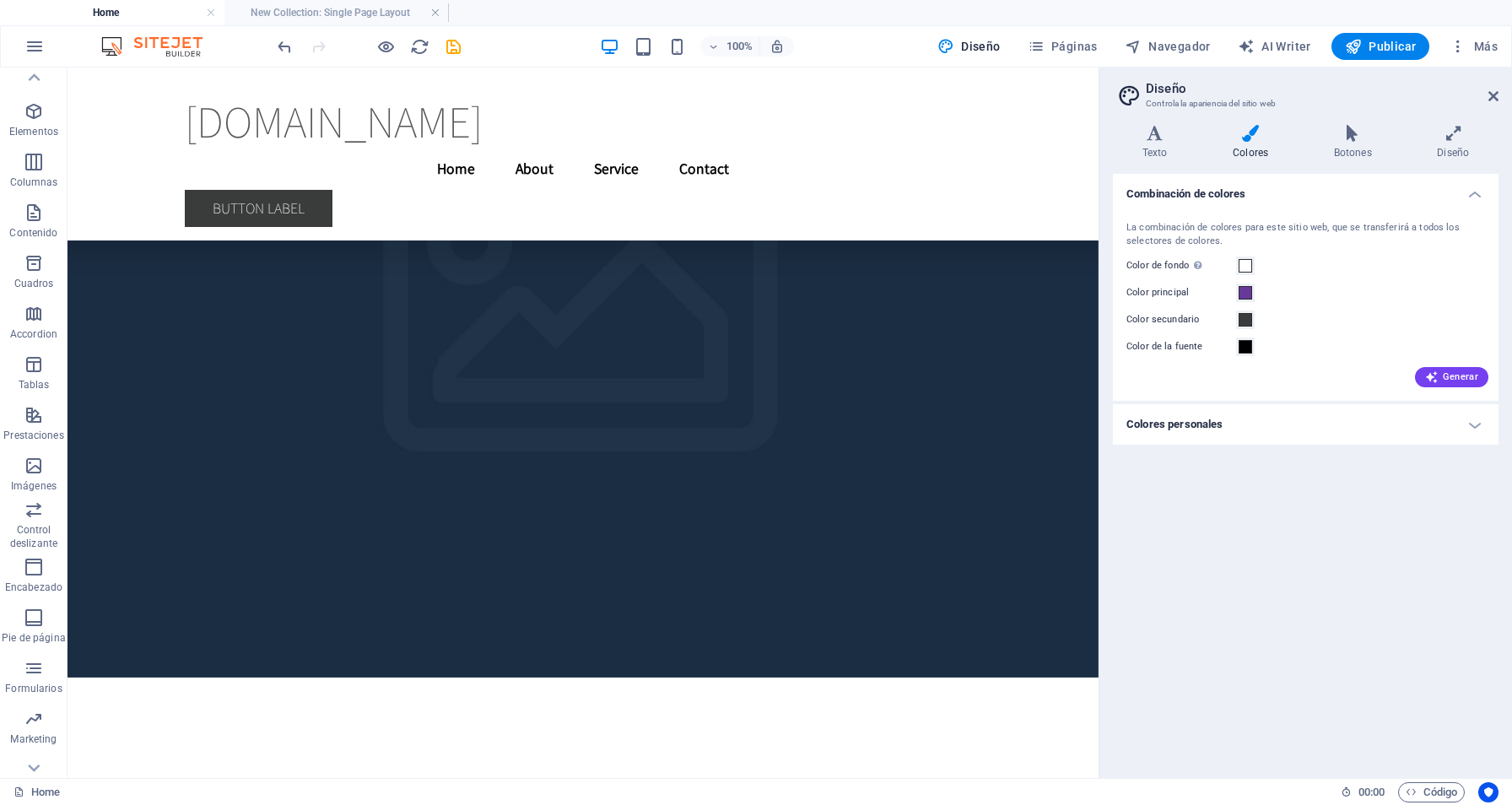
click at [1438, 429] on h4 "Colores personales" at bounding box center [1306, 423] width 385 height 40
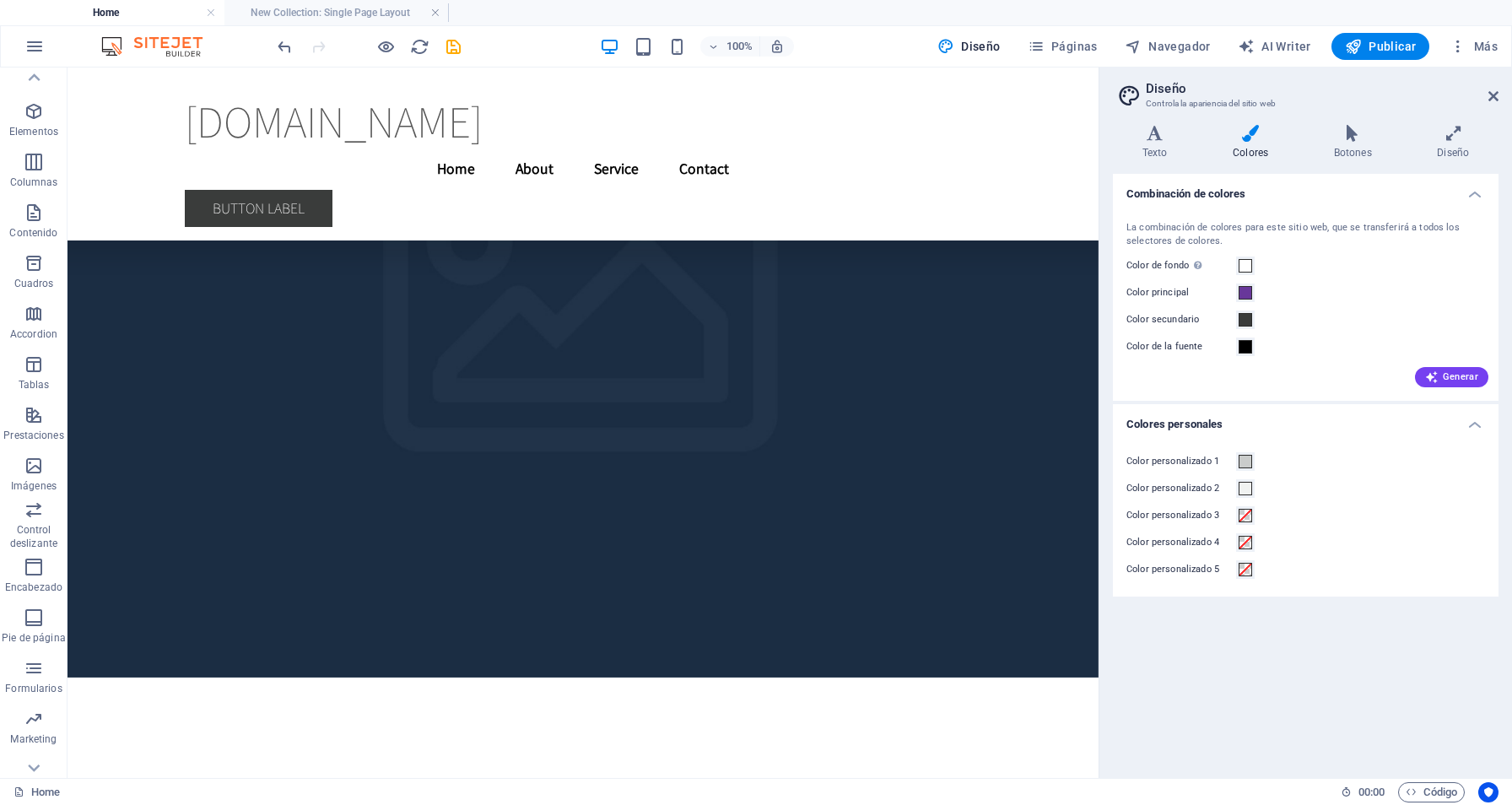
click at [1438, 429] on h4 "Colores personales" at bounding box center [1306, 419] width 385 height 31
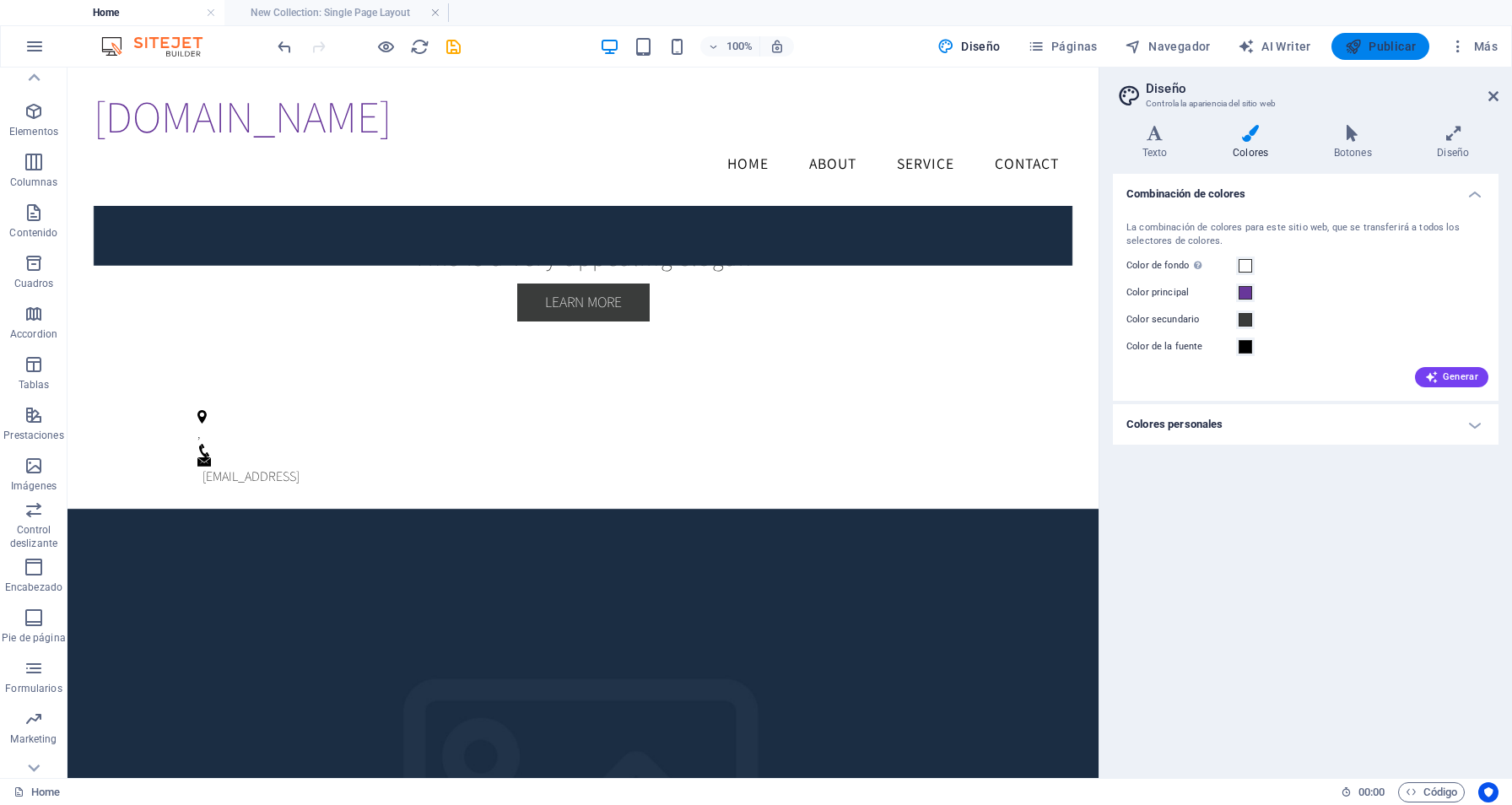
scroll to position [2037, 0]
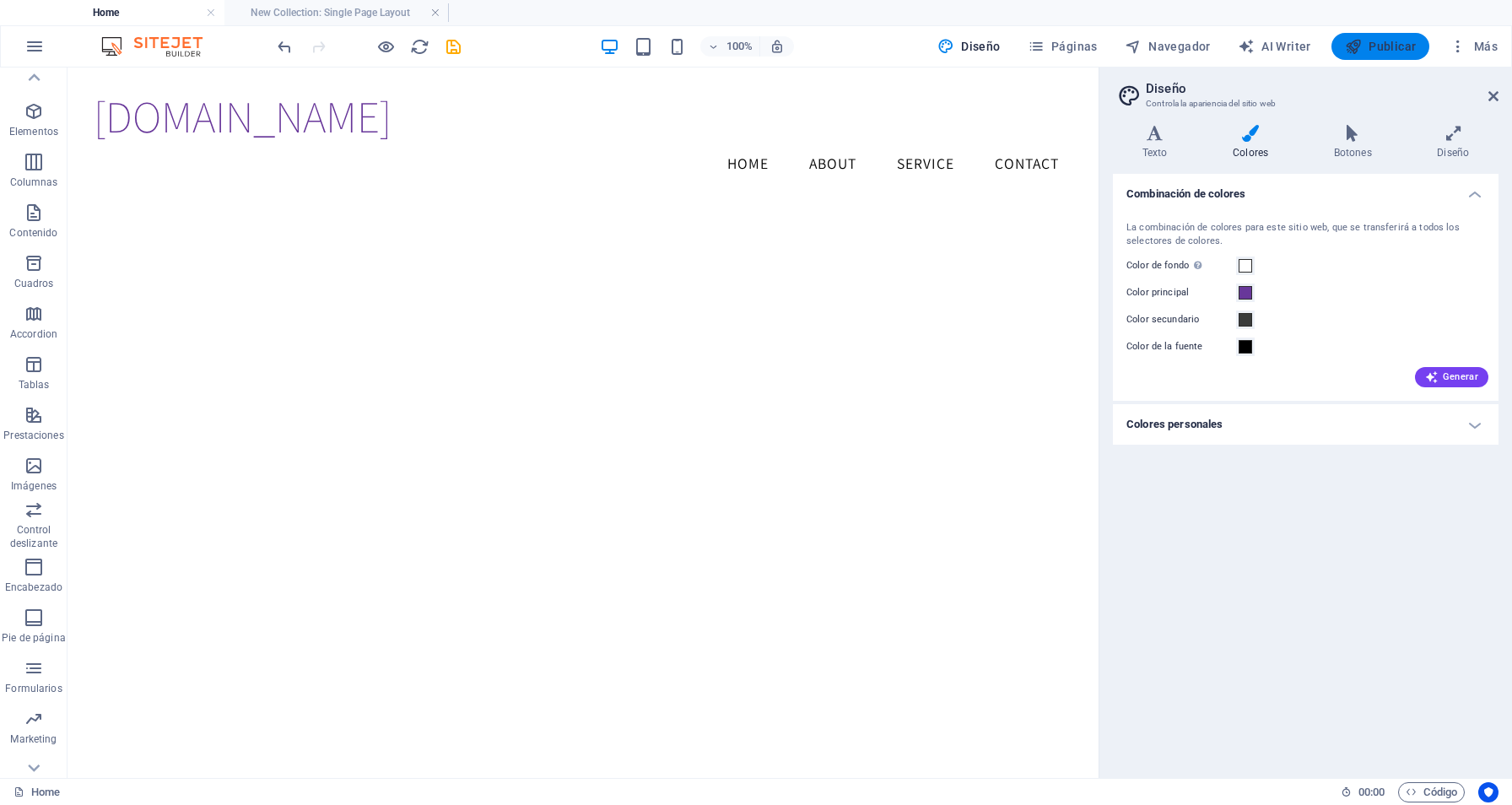
click at [1378, 44] on span "Publicar" at bounding box center [1380, 47] width 72 height 17
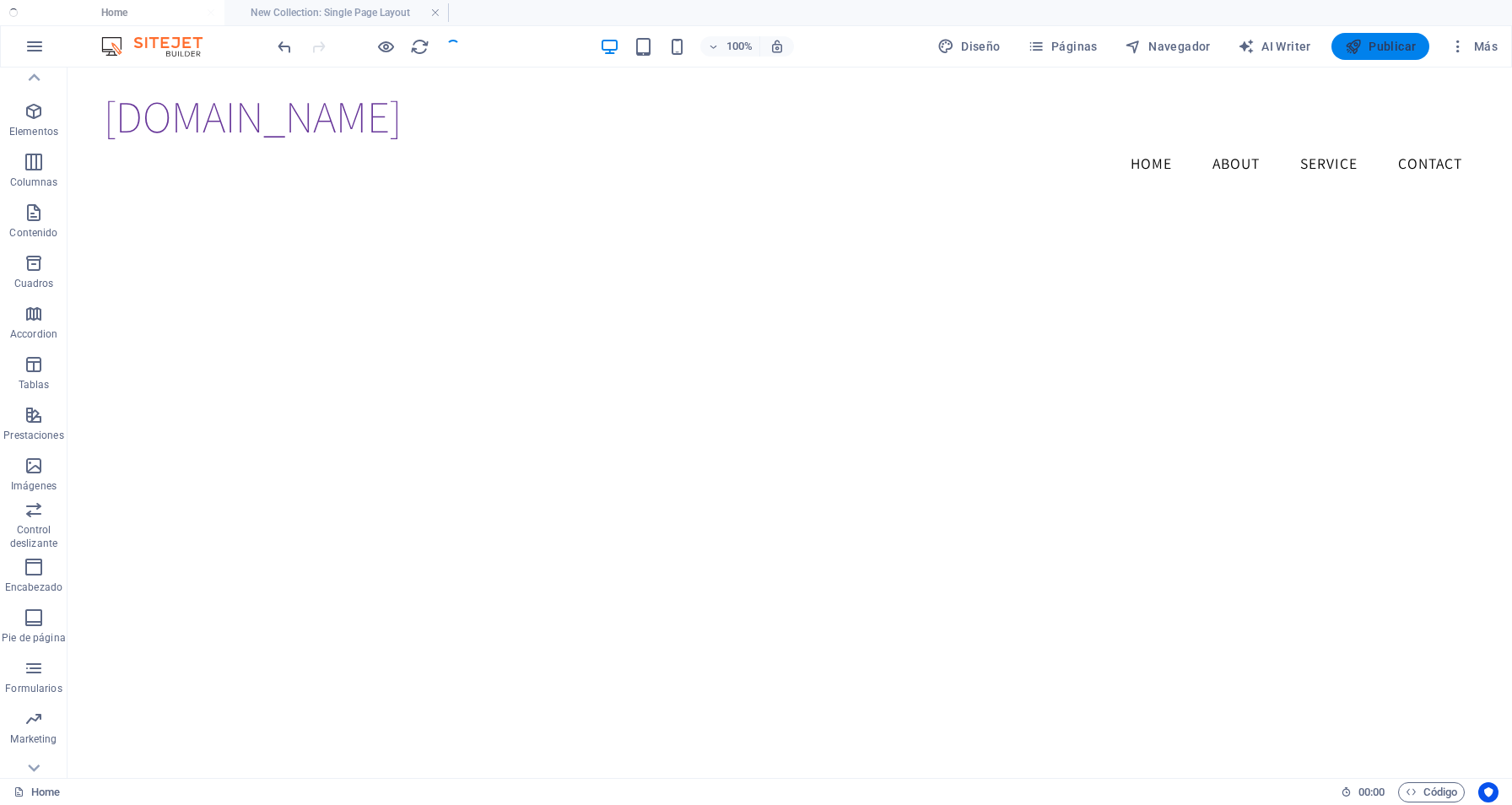
checkbox input "false"
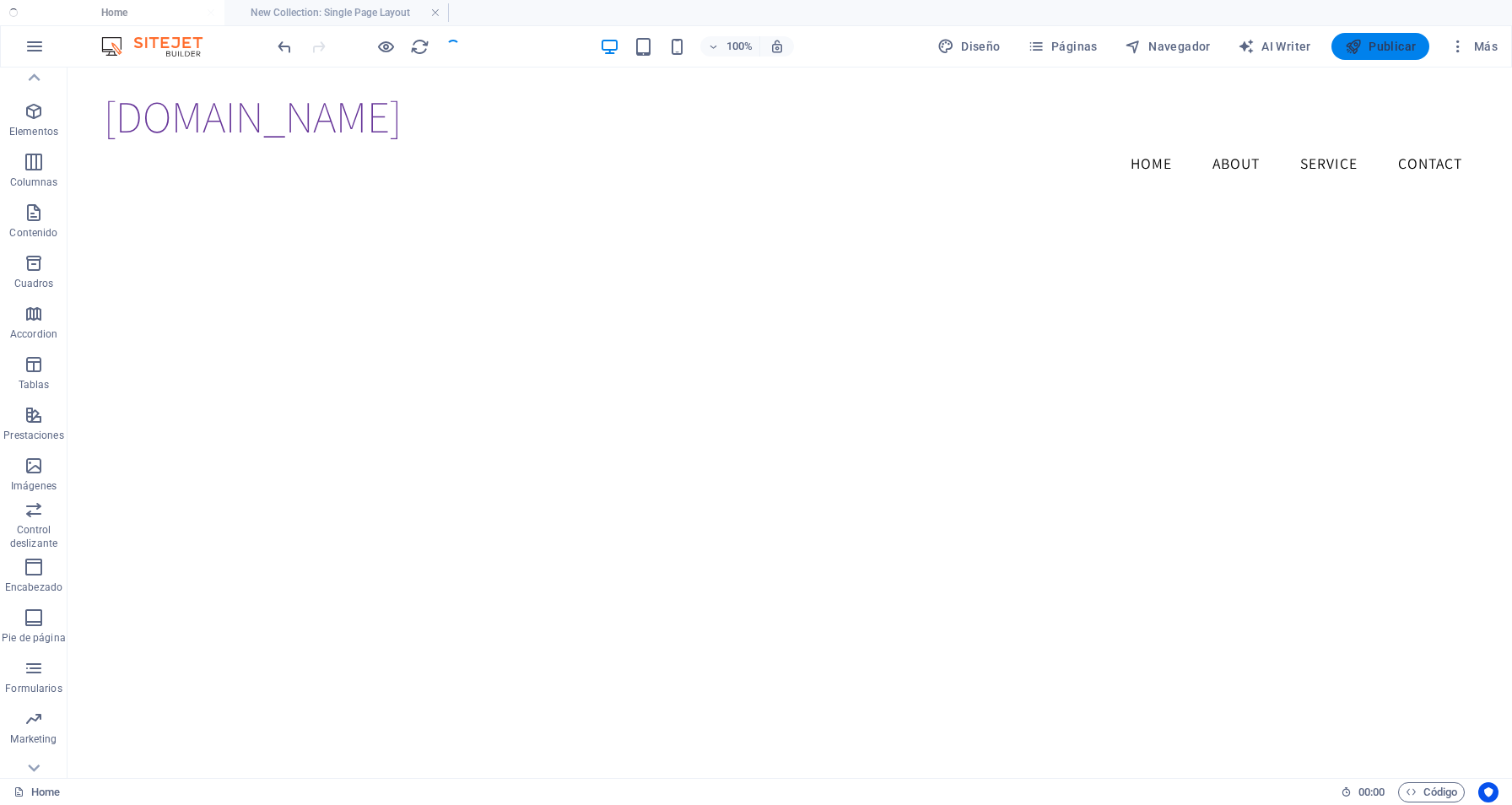
checkbox input "false"
